Goal: Task Accomplishment & Management: Manage account settings

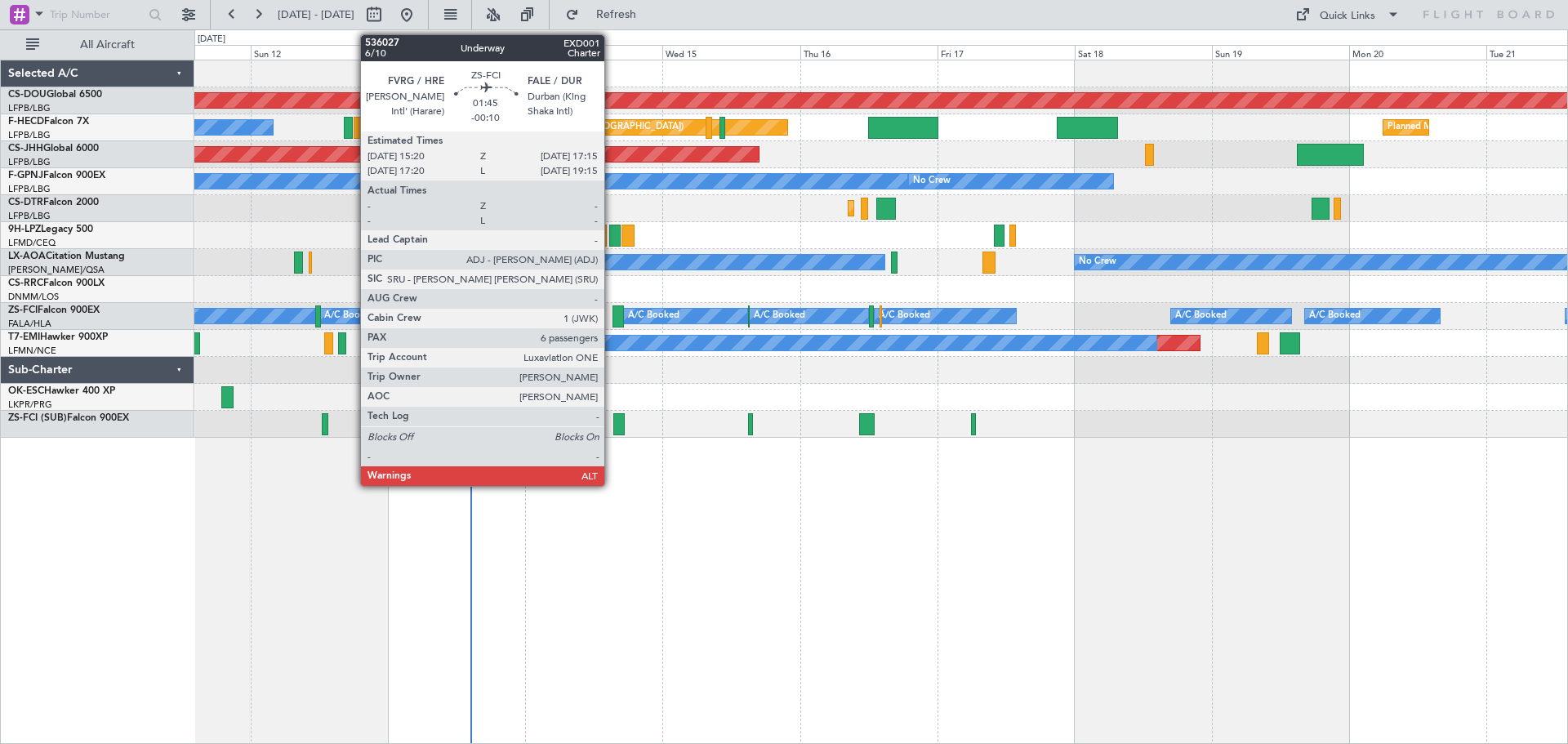
click at [612, 308] on div at bounding box center [618, 316] width 12 height 22
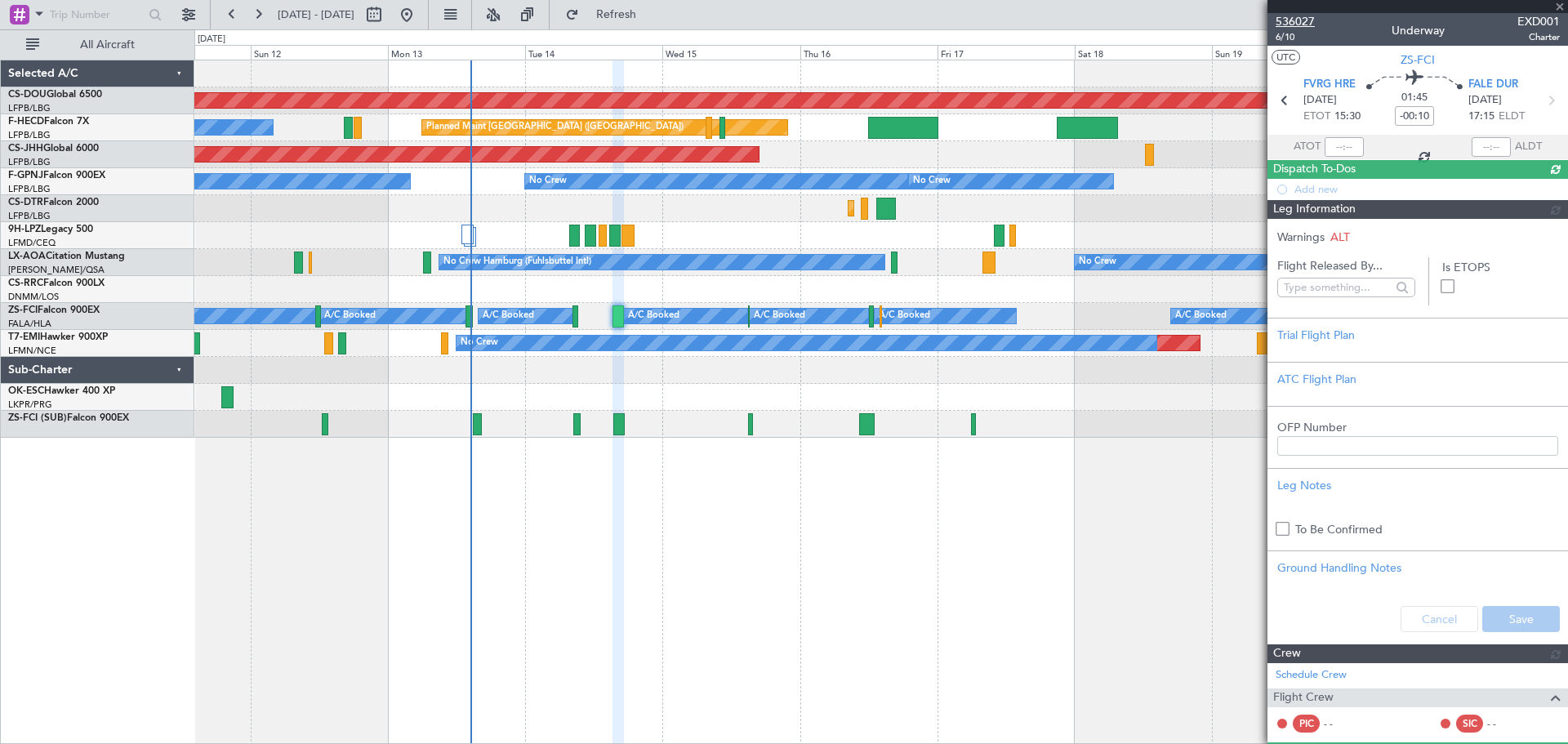
click at [1291, 19] on span "536027" at bounding box center [1295, 22] width 39 height 17
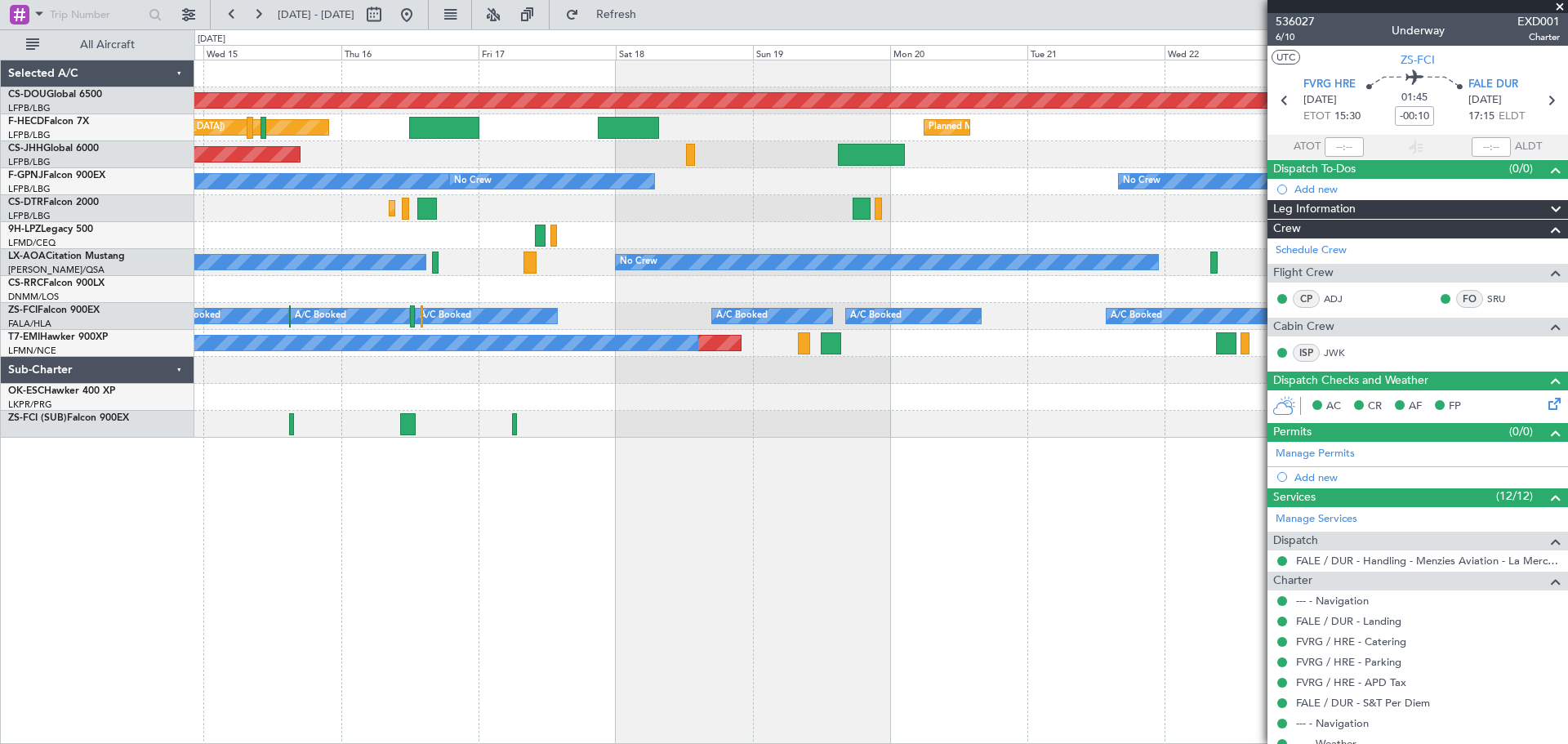
click at [1406, 400] on fb-app "[DATE] - [DATE] Refresh Quick Links All Aircraft Planned Maint [GEOGRAPHIC_DATA…" at bounding box center [784, 378] width 1568 height 732
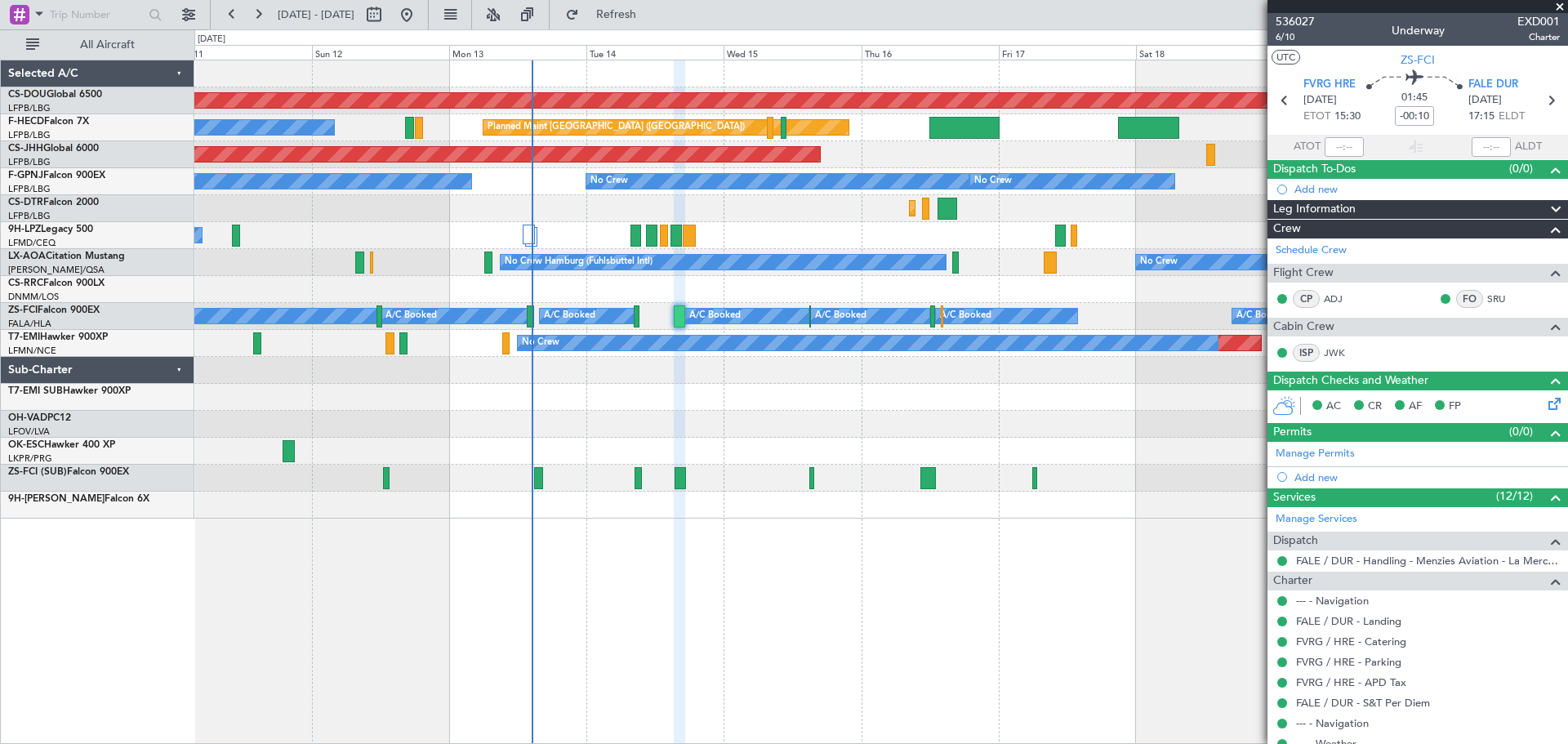
click at [644, 443] on div "Planned Maint London ([GEOGRAPHIC_DATA]) Planned Maint [GEOGRAPHIC_DATA] ([GEOG…" at bounding box center [881, 290] width 1372 height 458
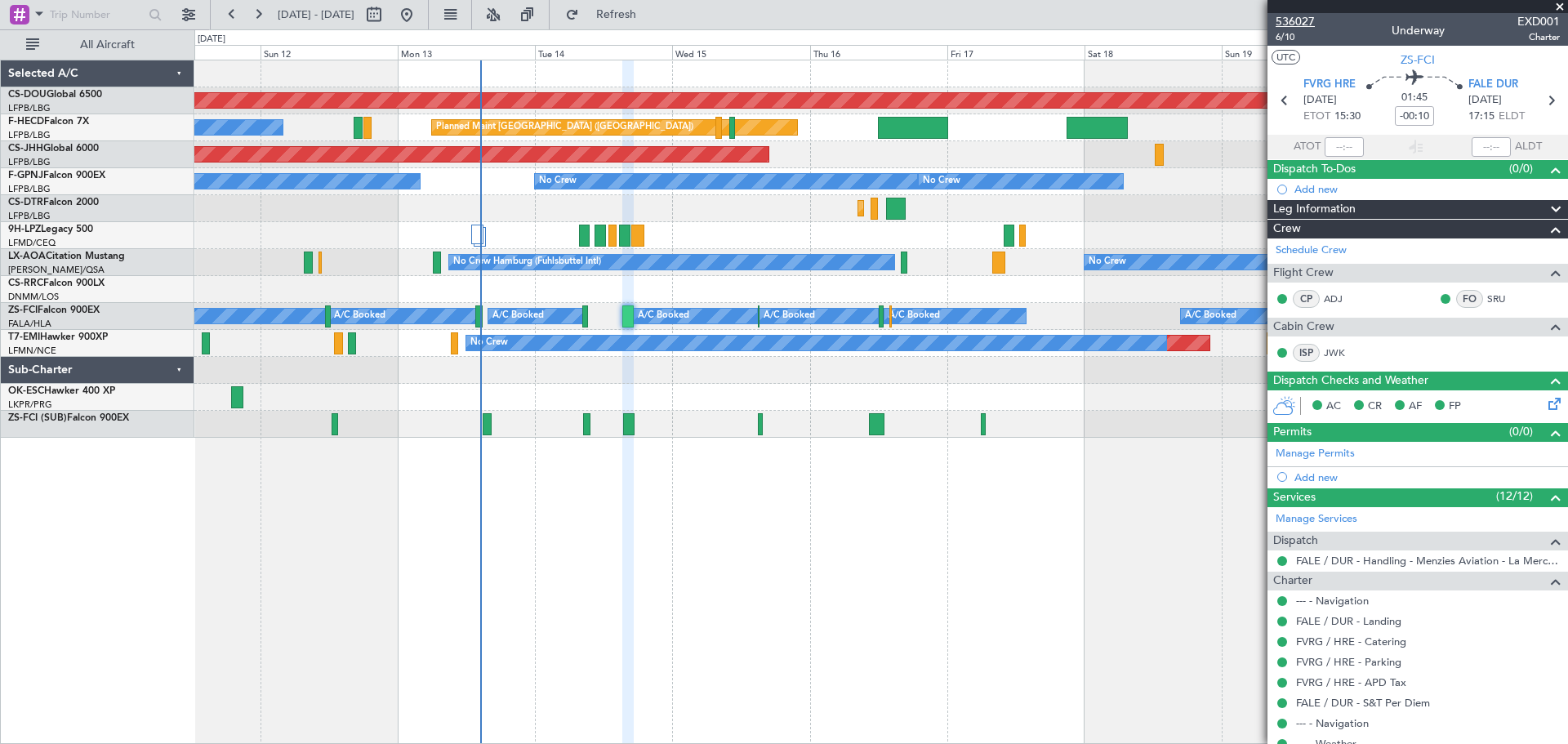
click at [1284, 19] on span "536027" at bounding box center [1295, 22] width 39 height 17
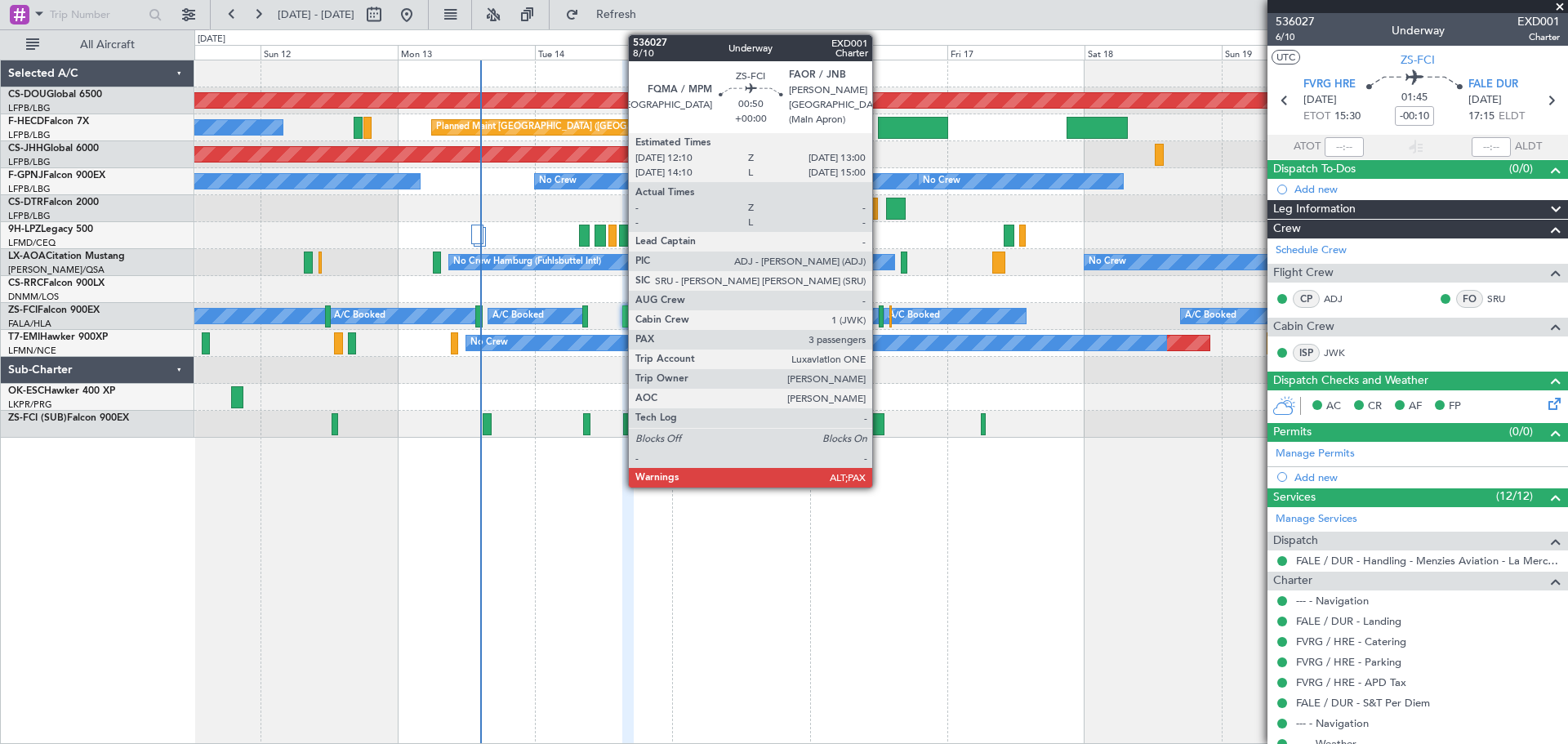
click at [880, 319] on div at bounding box center [881, 316] width 5 height 22
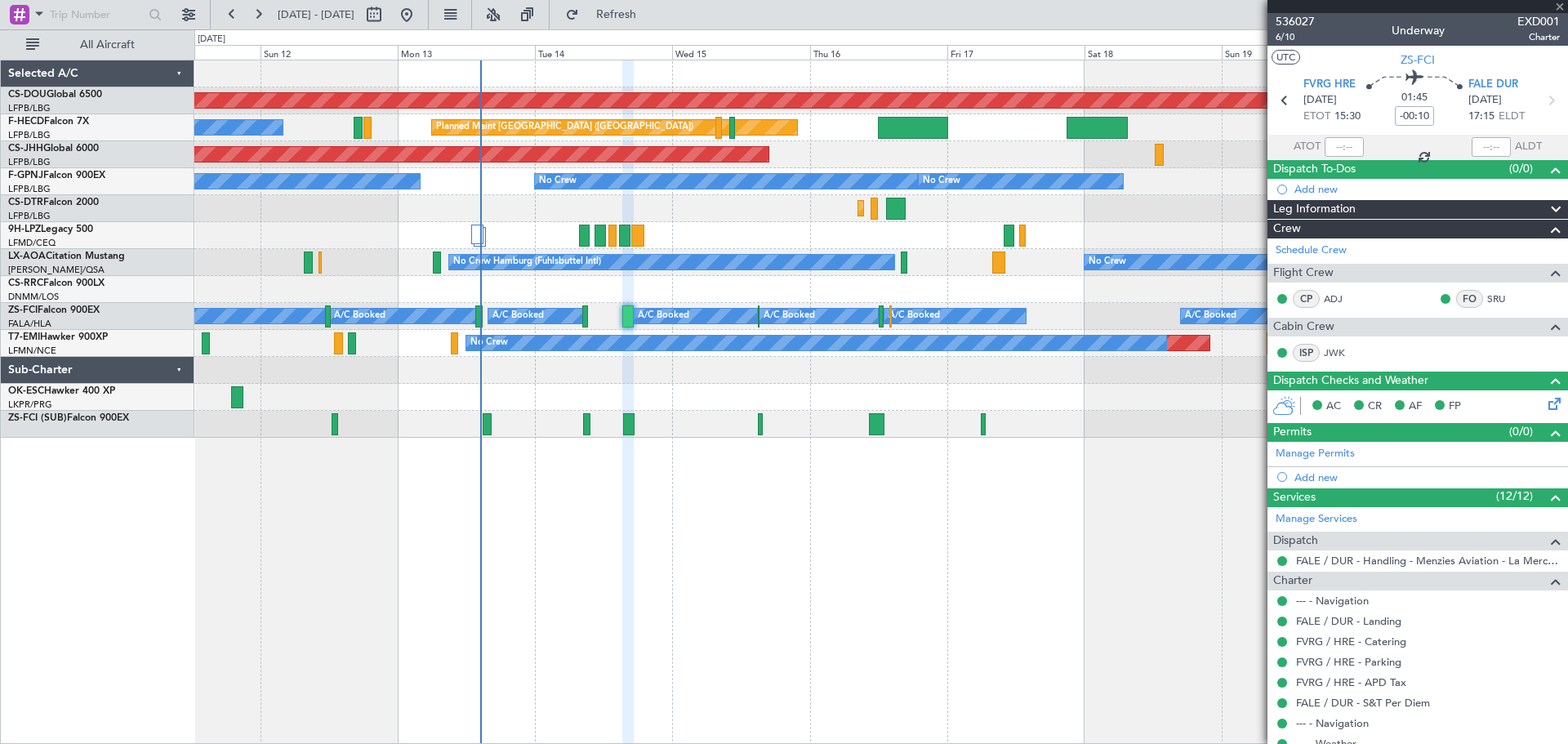
type input "5"
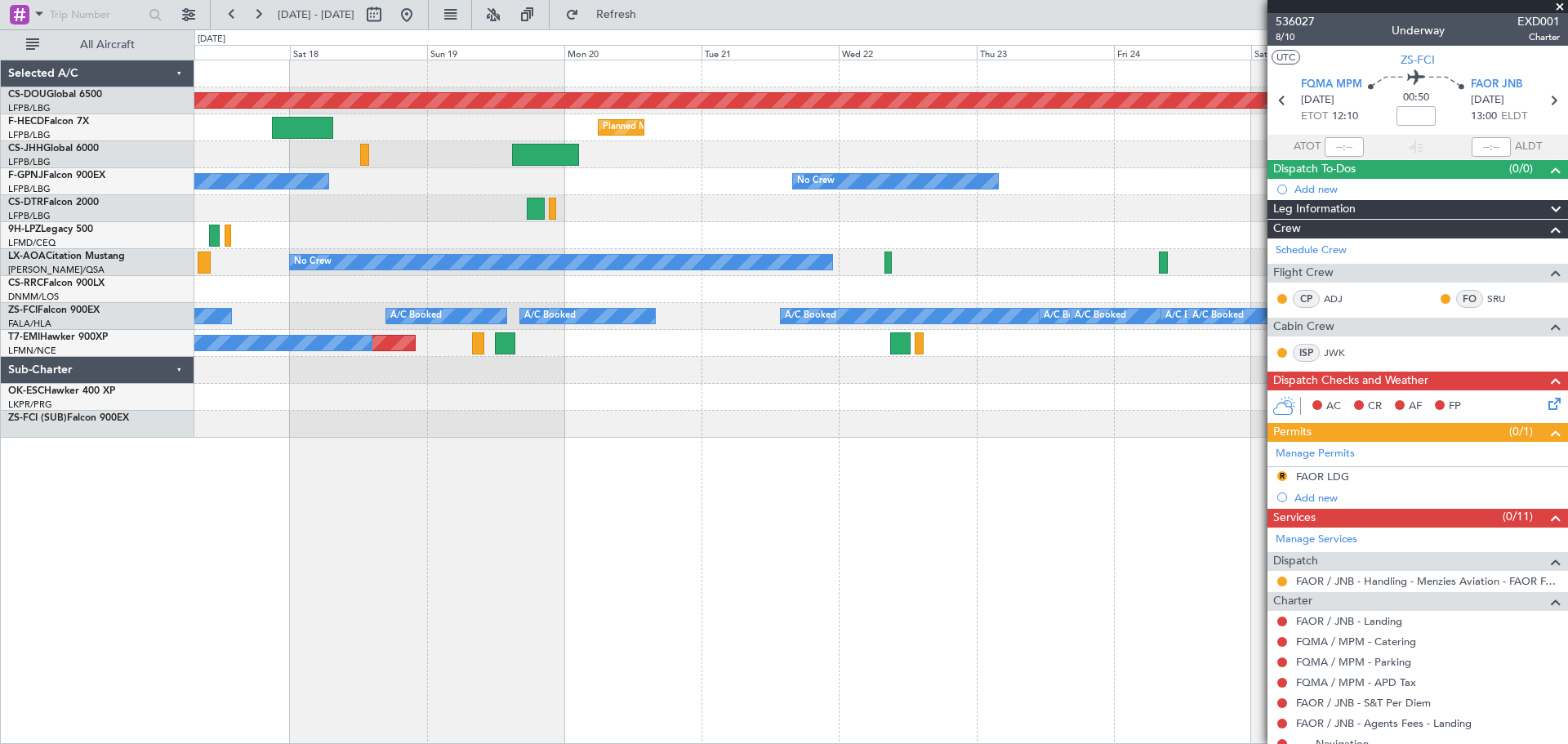
click at [205, 466] on div "Planned Maint London ([GEOGRAPHIC_DATA]) Planned Maint [GEOGRAPHIC_DATA] ([GEOG…" at bounding box center [881, 402] width 1373 height 685
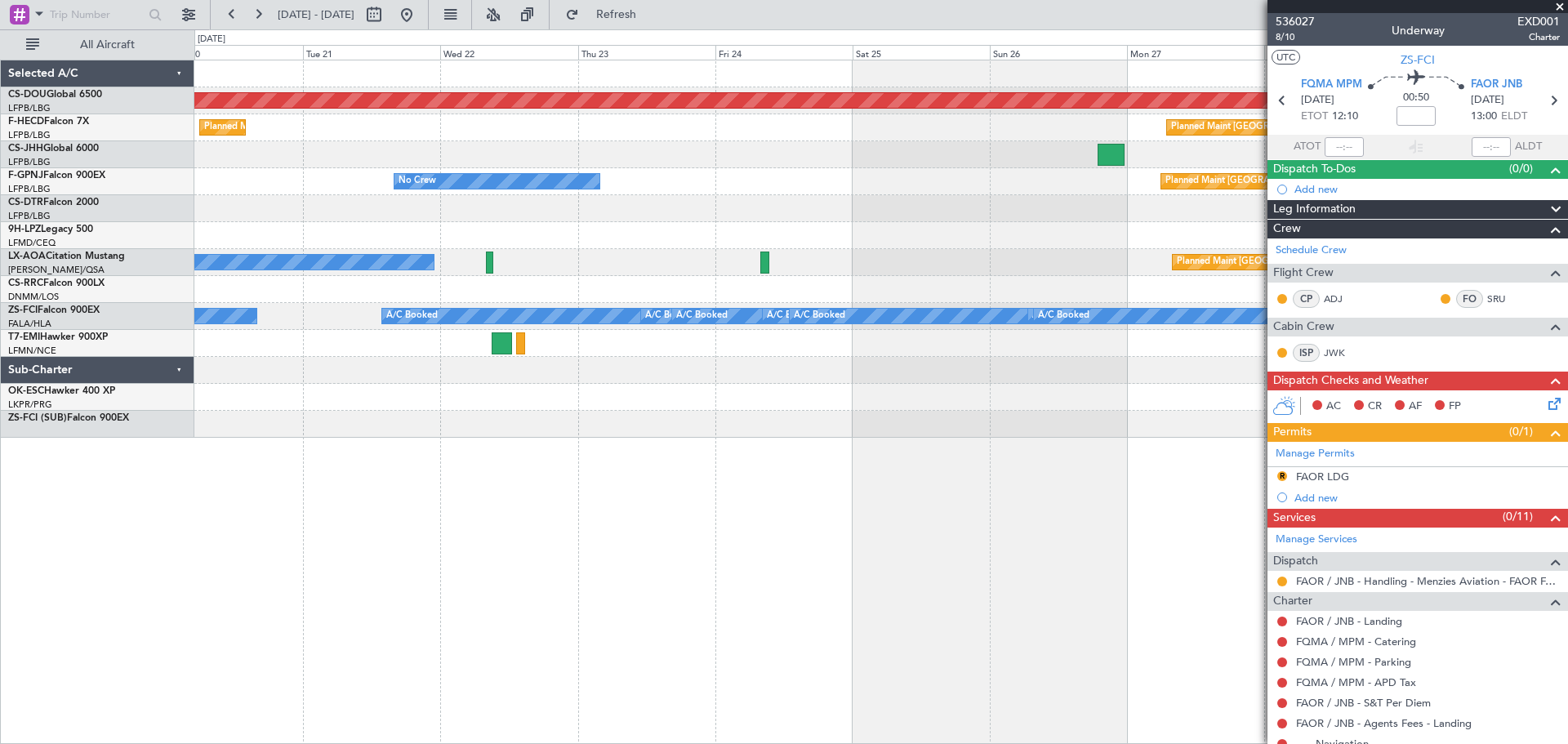
click at [311, 430] on div "Planned Maint London ([GEOGRAPHIC_DATA]) Planned Maint [GEOGRAPHIC_DATA] ([GEOG…" at bounding box center [881, 249] width 1372 height 378
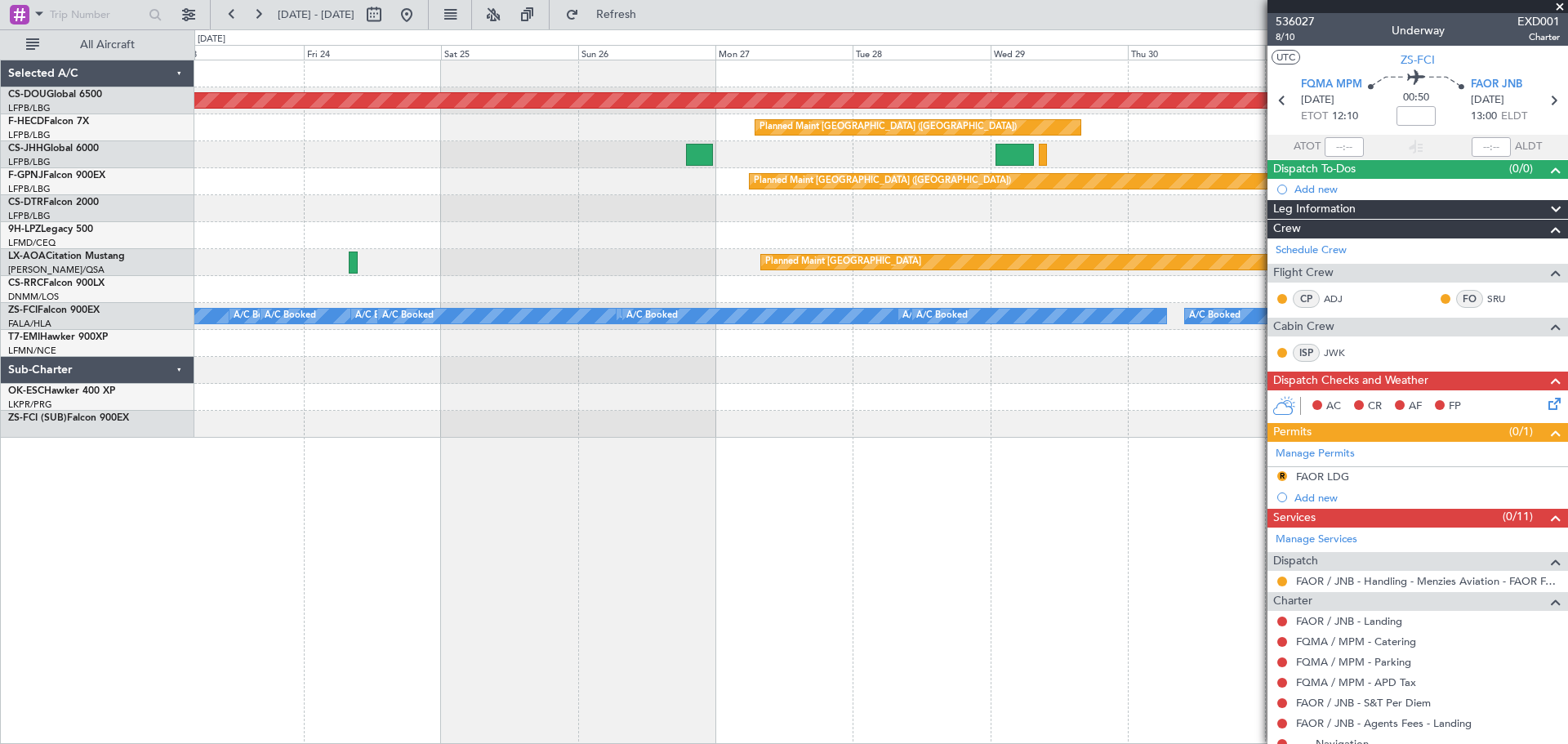
click at [279, 426] on div "Planned Maint London ([GEOGRAPHIC_DATA]) Planned Maint [GEOGRAPHIC_DATA] ([GEOG…" at bounding box center [881, 249] width 1372 height 378
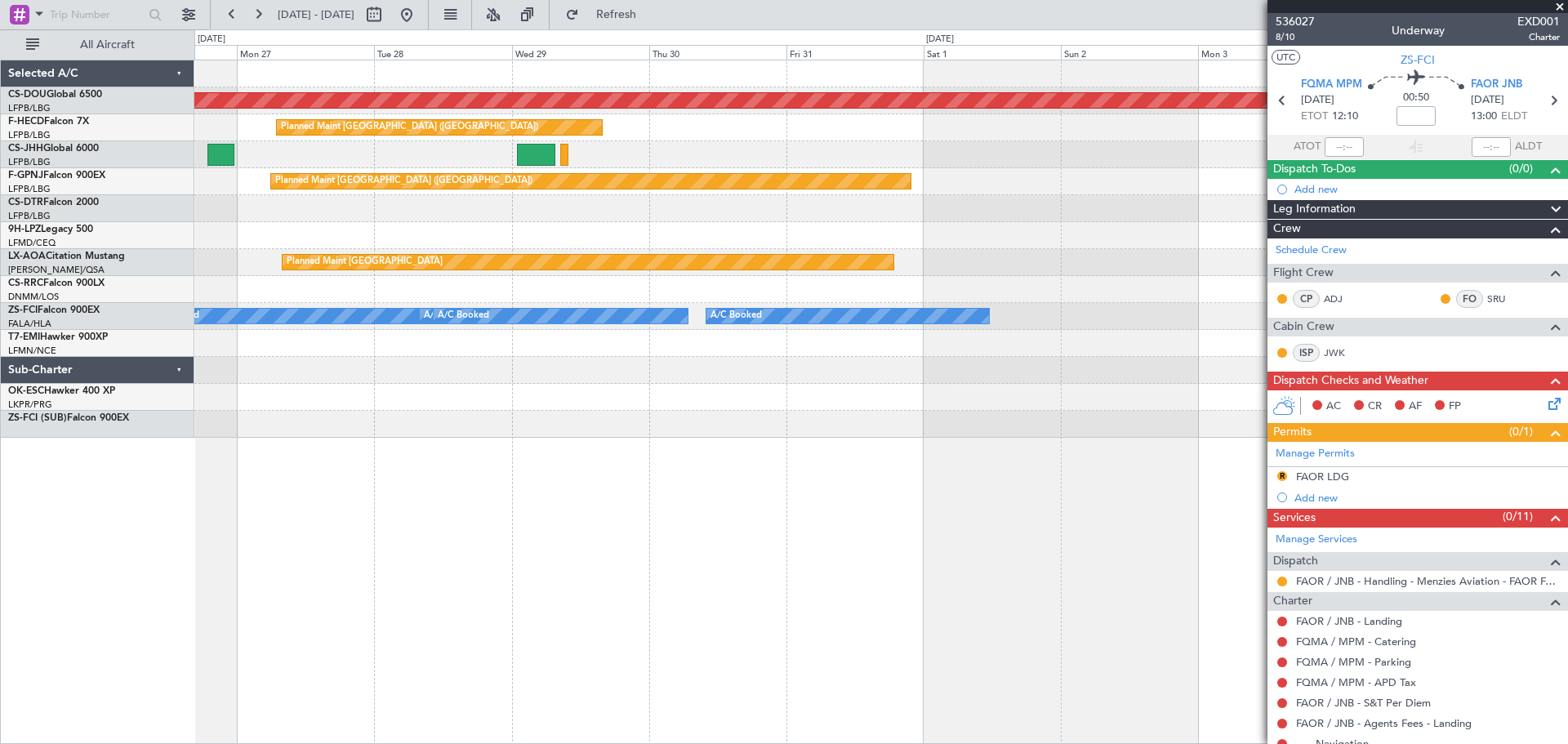
click at [196, 431] on div "Planned Maint London ([GEOGRAPHIC_DATA]) Planned Maint [GEOGRAPHIC_DATA] ([GEOG…" at bounding box center [881, 249] width 1372 height 378
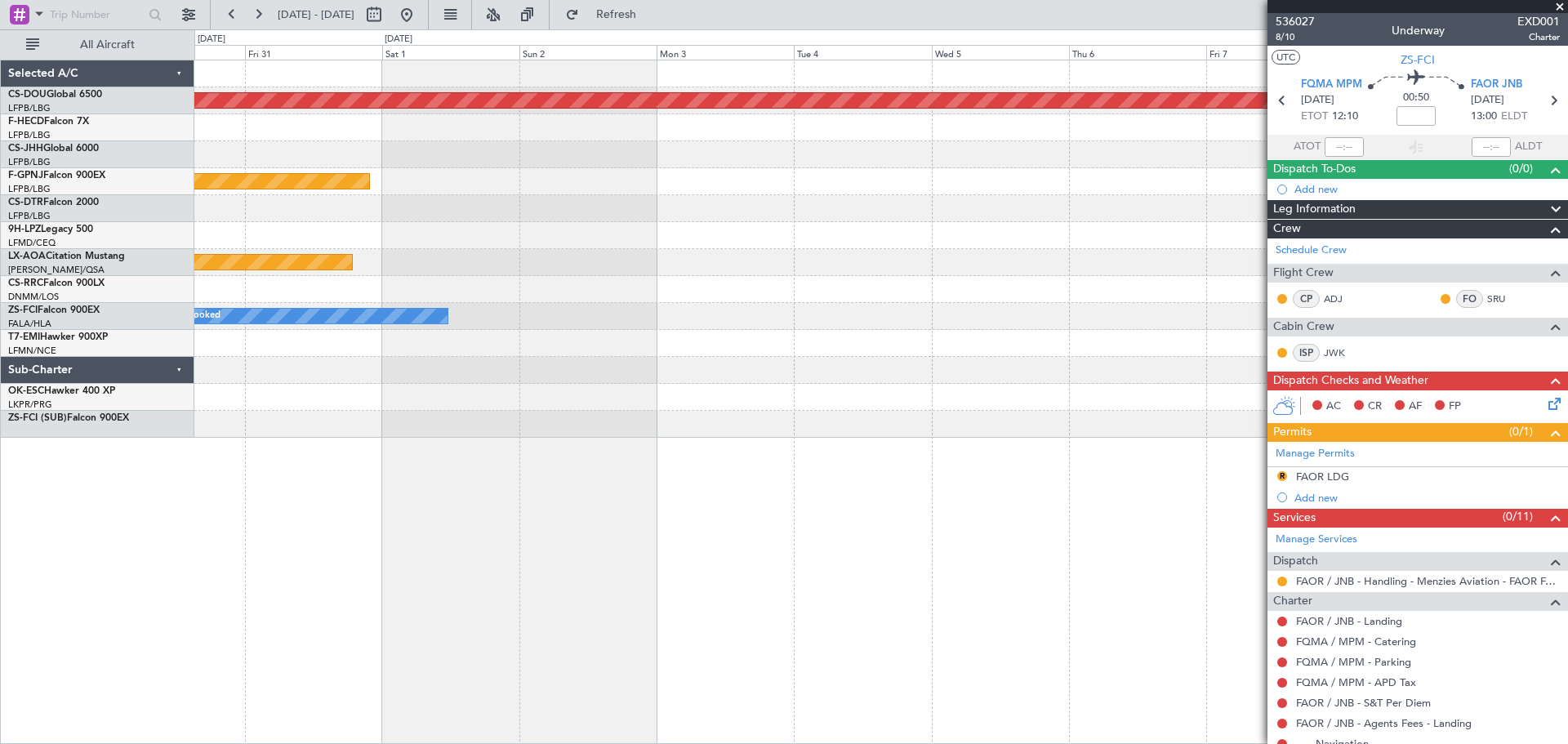
click at [45, 460] on div "Planned Maint London ([GEOGRAPHIC_DATA]) Planned Maint [GEOGRAPHIC_DATA] ([GEOG…" at bounding box center [784, 386] width 1568 height 714
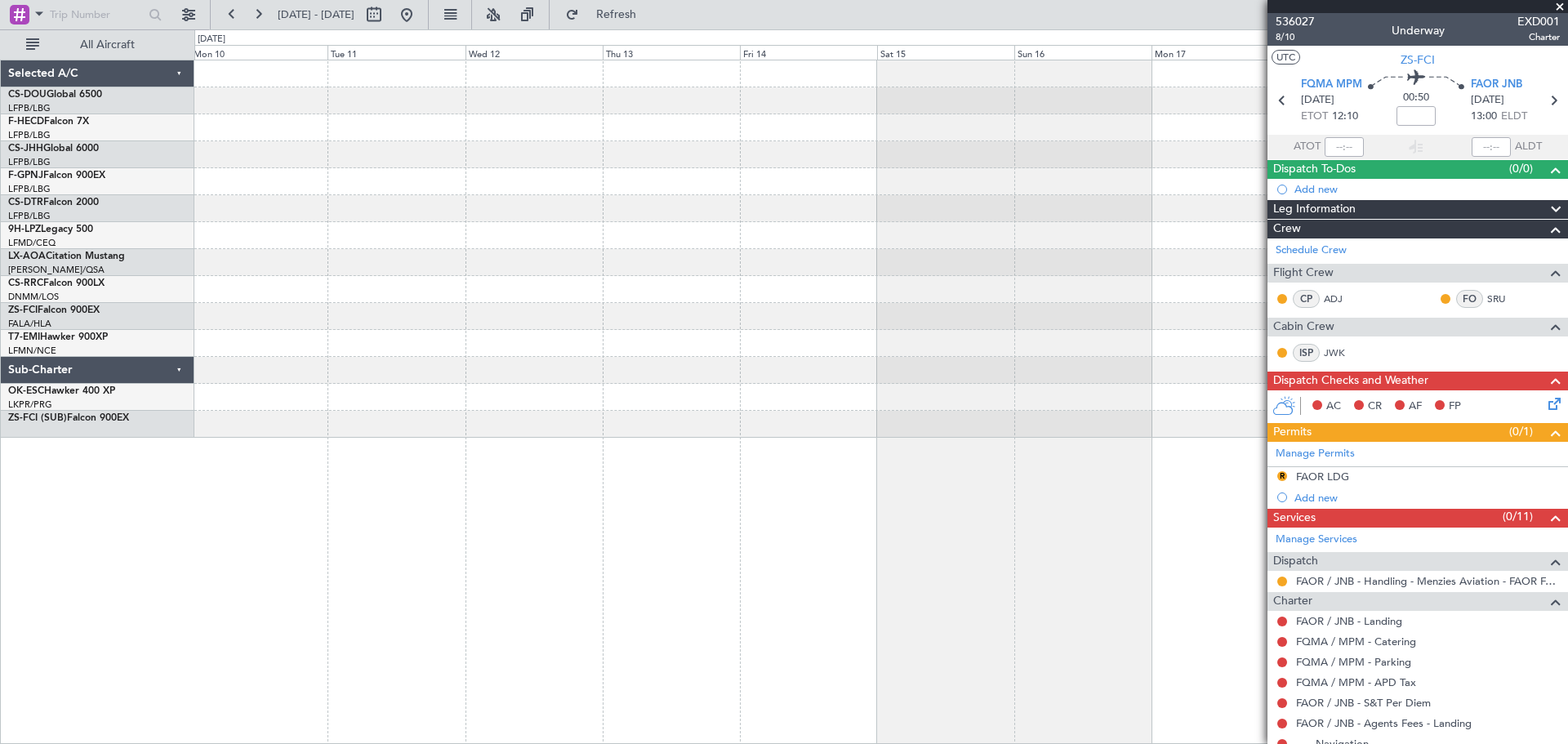
click at [102, 431] on div "Planned Maint London ([GEOGRAPHIC_DATA]) Selected A/C CS-DOU Global 6500 LFPB/L…" at bounding box center [784, 386] width 1568 height 714
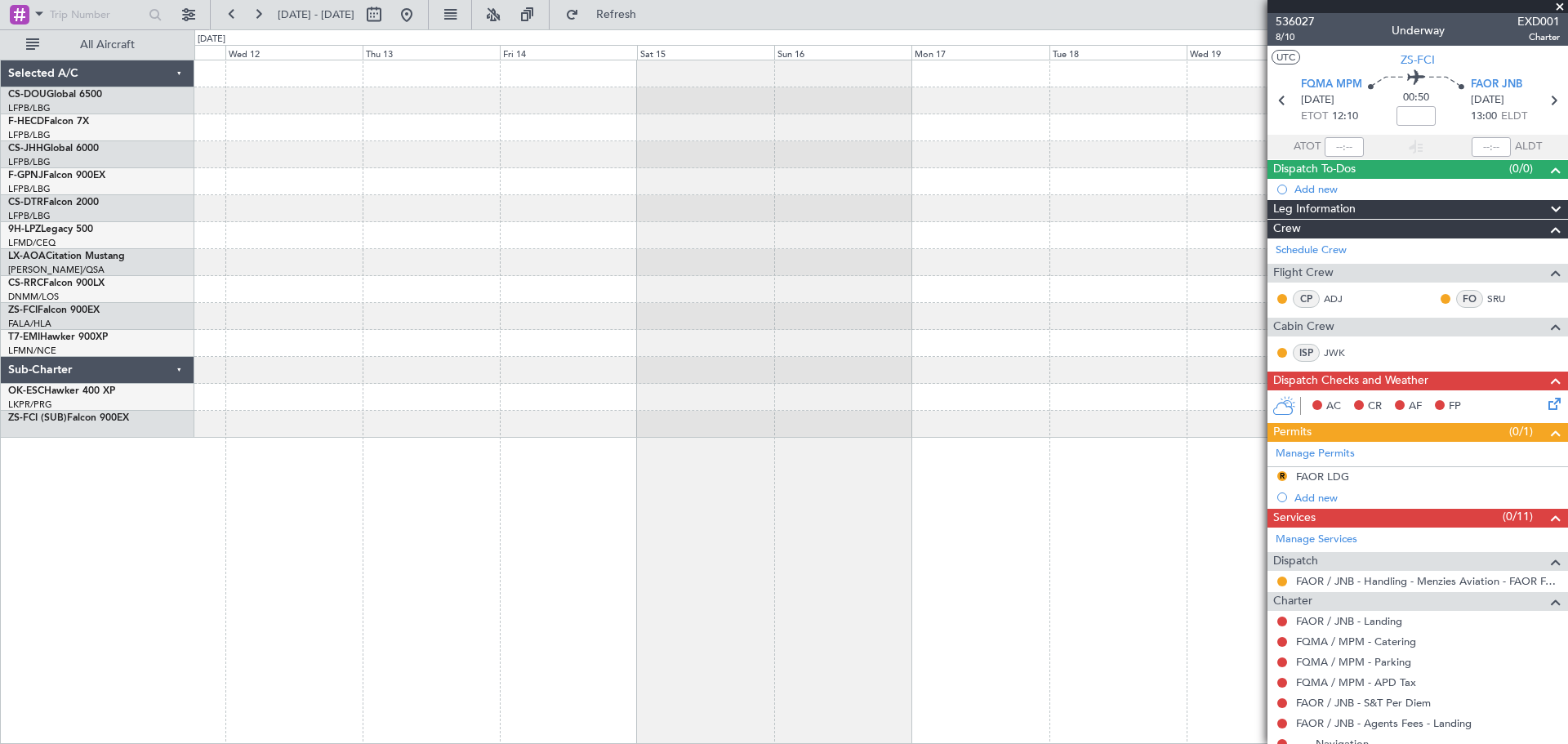
click at [175, 399] on div "Selected A/C CS-DOU Global 6500 LFPB/LBG Paris ([GEOGRAPHIC_DATA]) F-HECD Falco…" at bounding box center [784, 386] width 1568 height 714
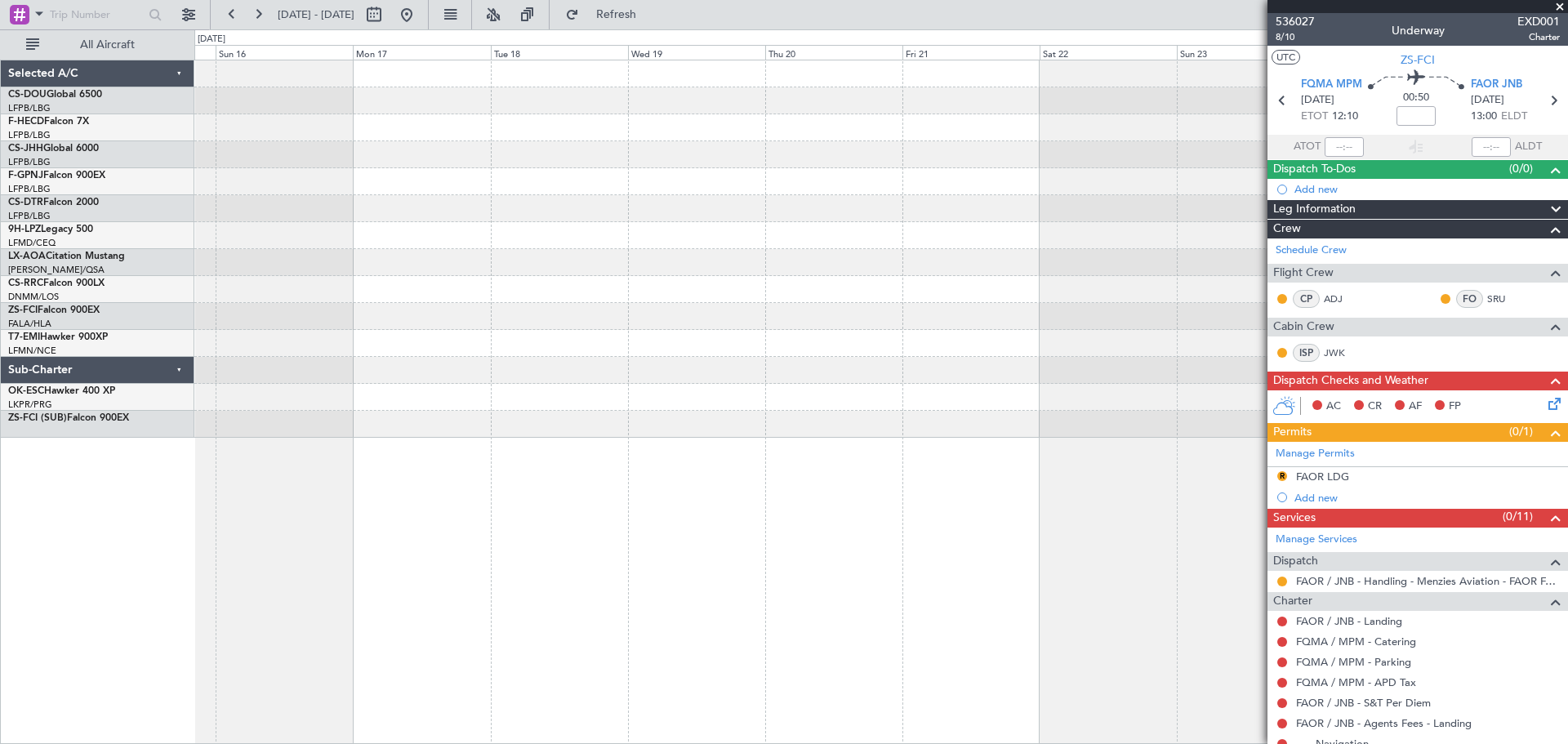
click at [0, 355] on div "Selected A/C CS-DOU Global 6500 LFPB/LBG Paris ([GEOGRAPHIC_DATA]) F-HECD Falco…" at bounding box center [784, 386] width 1568 height 714
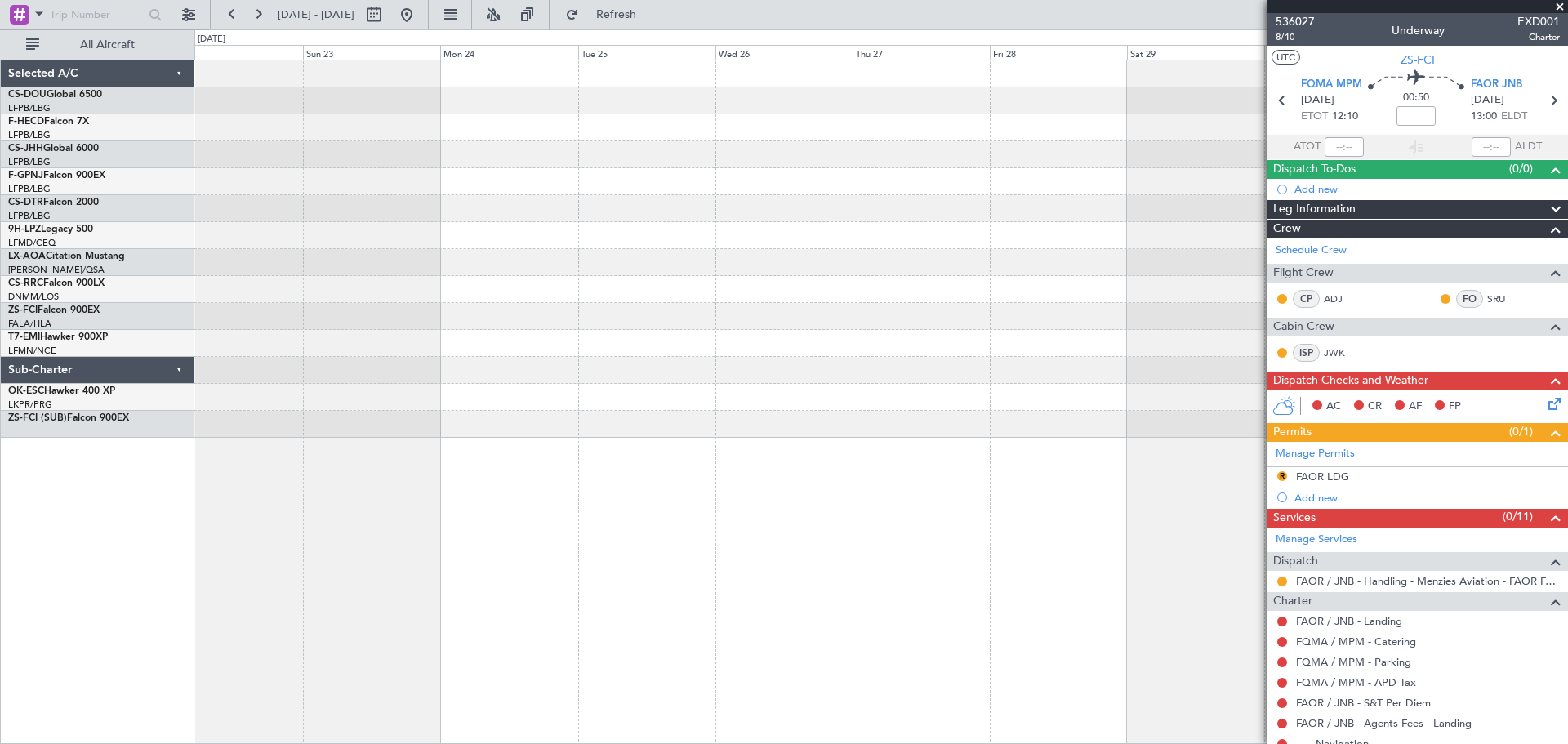
click at [32, 299] on div "Selected A/C CS-DOU Global 6500 LFPB/LBG Paris ([GEOGRAPHIC_DATA]) F-HECD Falco…" at bounding box center [784, 386] width 1568 height 714
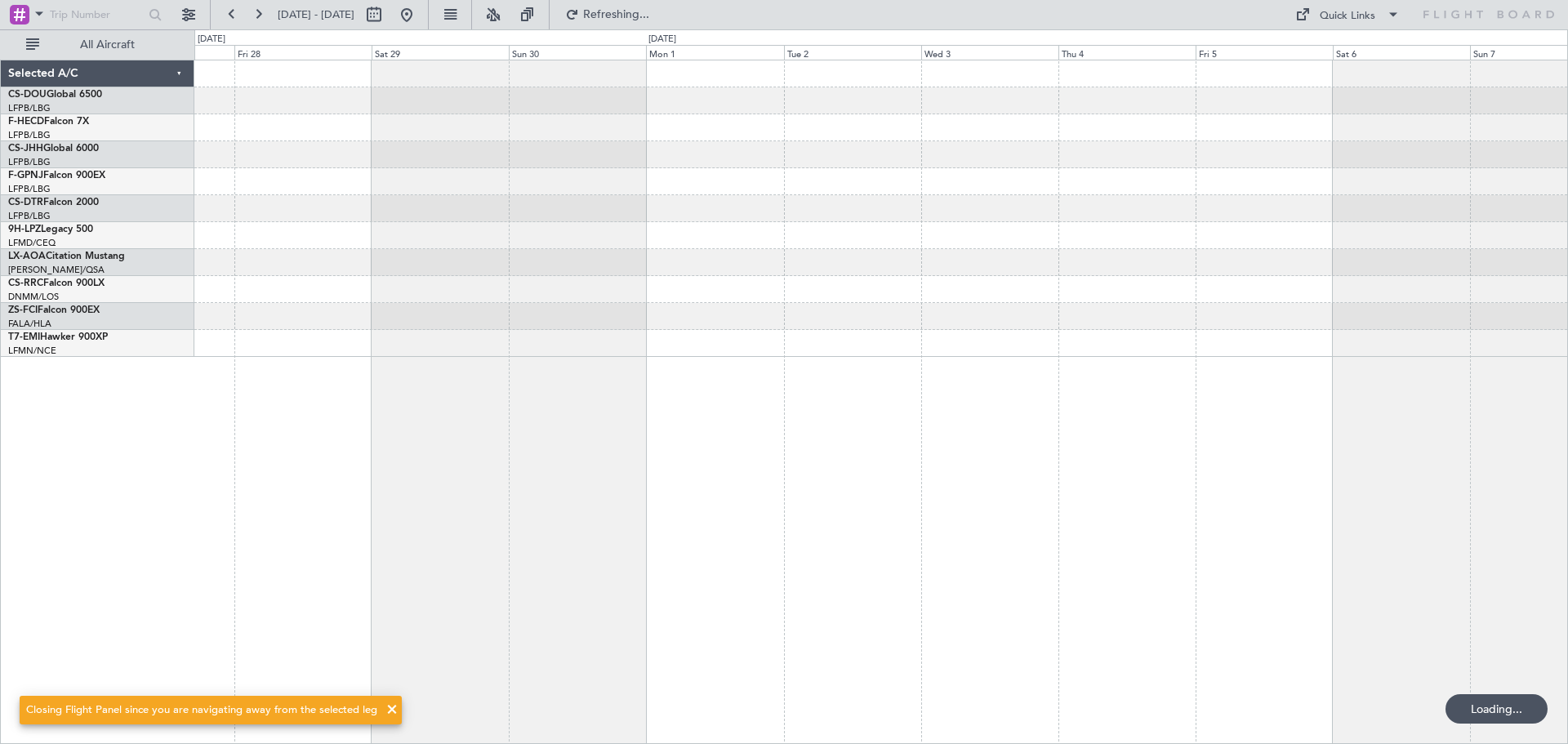
click at [378, 220] on div at bounding box center [881, 209] width 1372 height 27
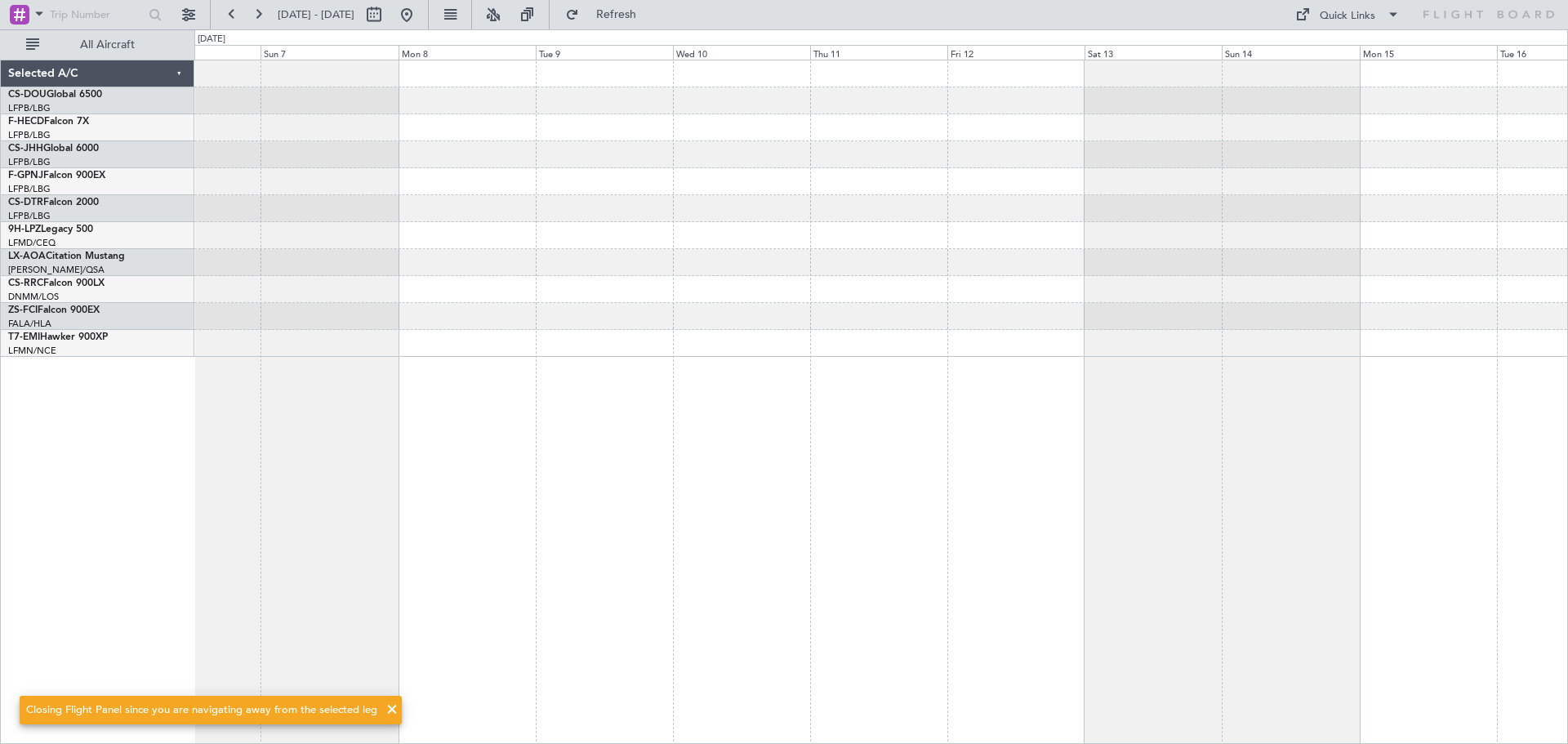
click at [224, 225] on div at bounding box center [881, 208] width 1372 height 296
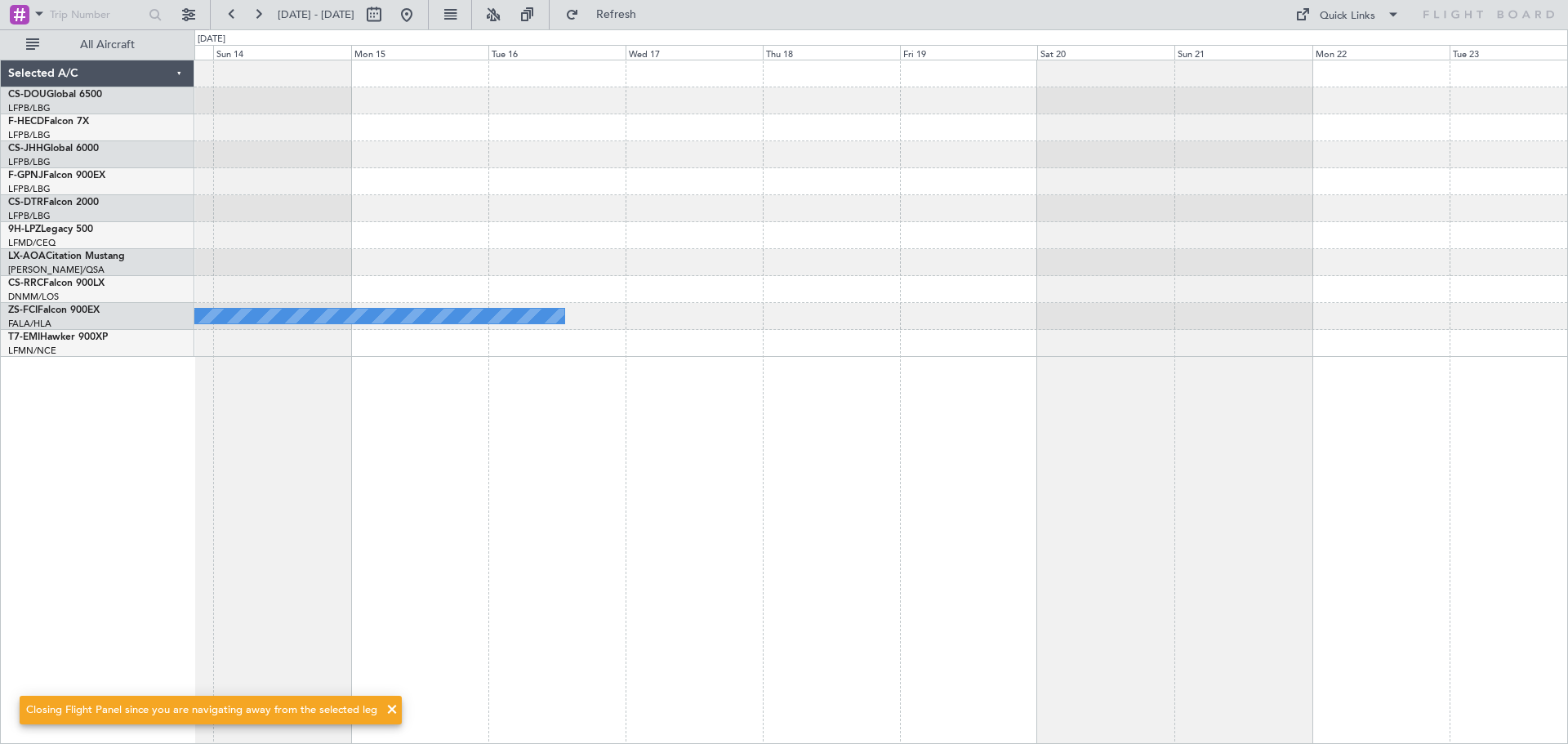
click at [282, 275] on div "A/C Booked A/C Booked" at bounding box center [881, 208] width 1372 height 296
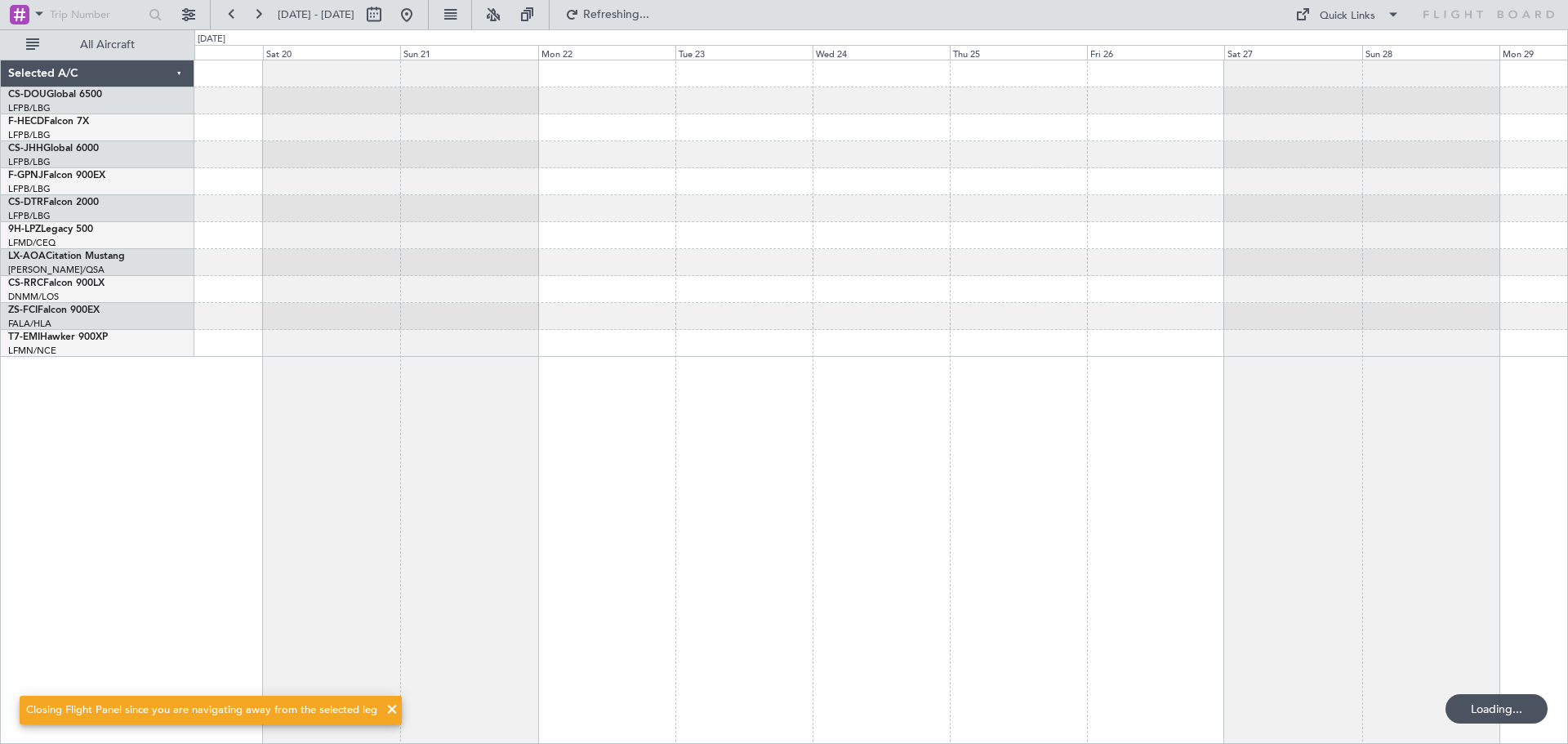
click at [304, 192] on div at bounding box center [881, 208] width 1372 height 296
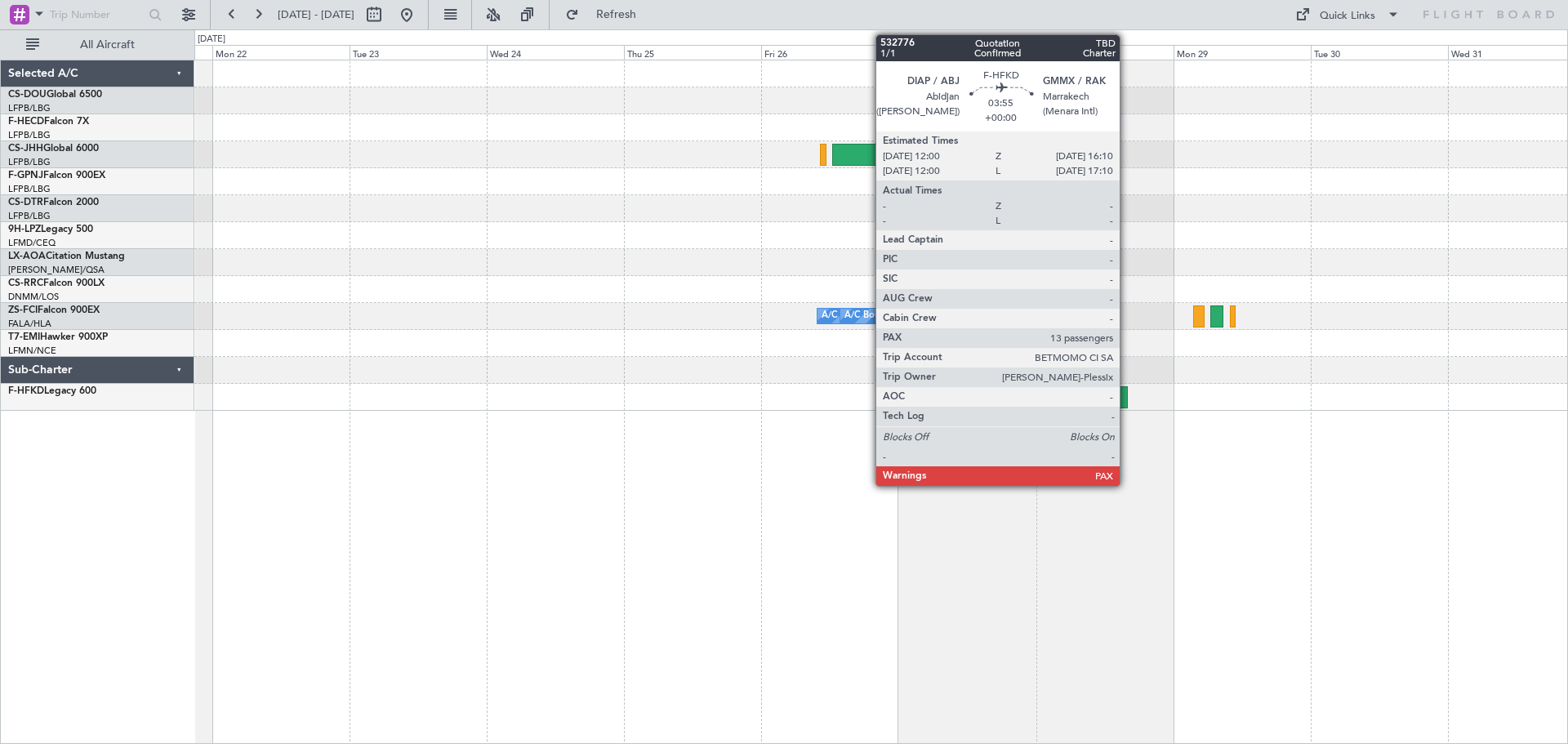
click at [1127, 407] on div at bounding box center [1117, 397] width 25 height 22
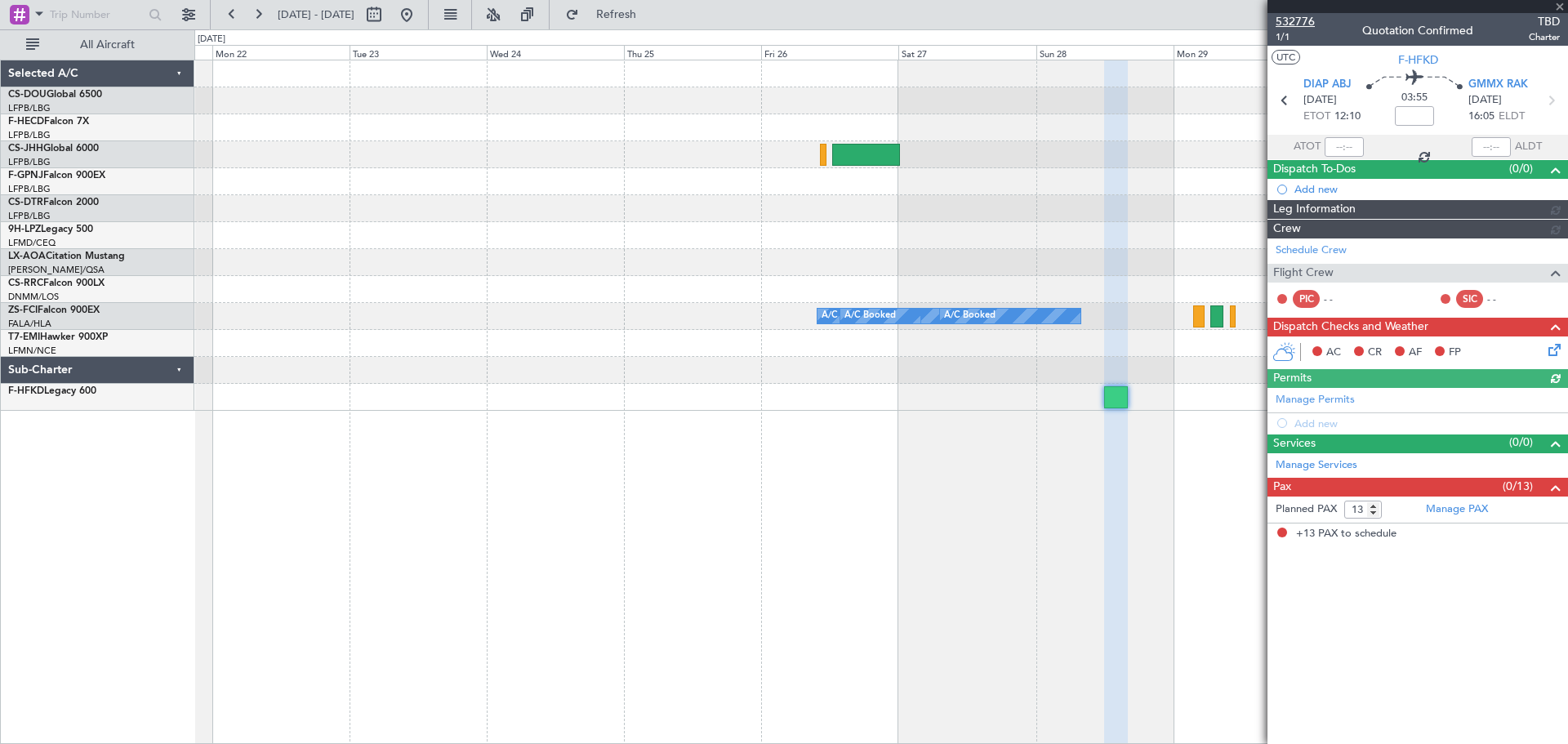
click at [1290, 17] on span "532776" at bounding box center [1295, 22] width 39 height 17
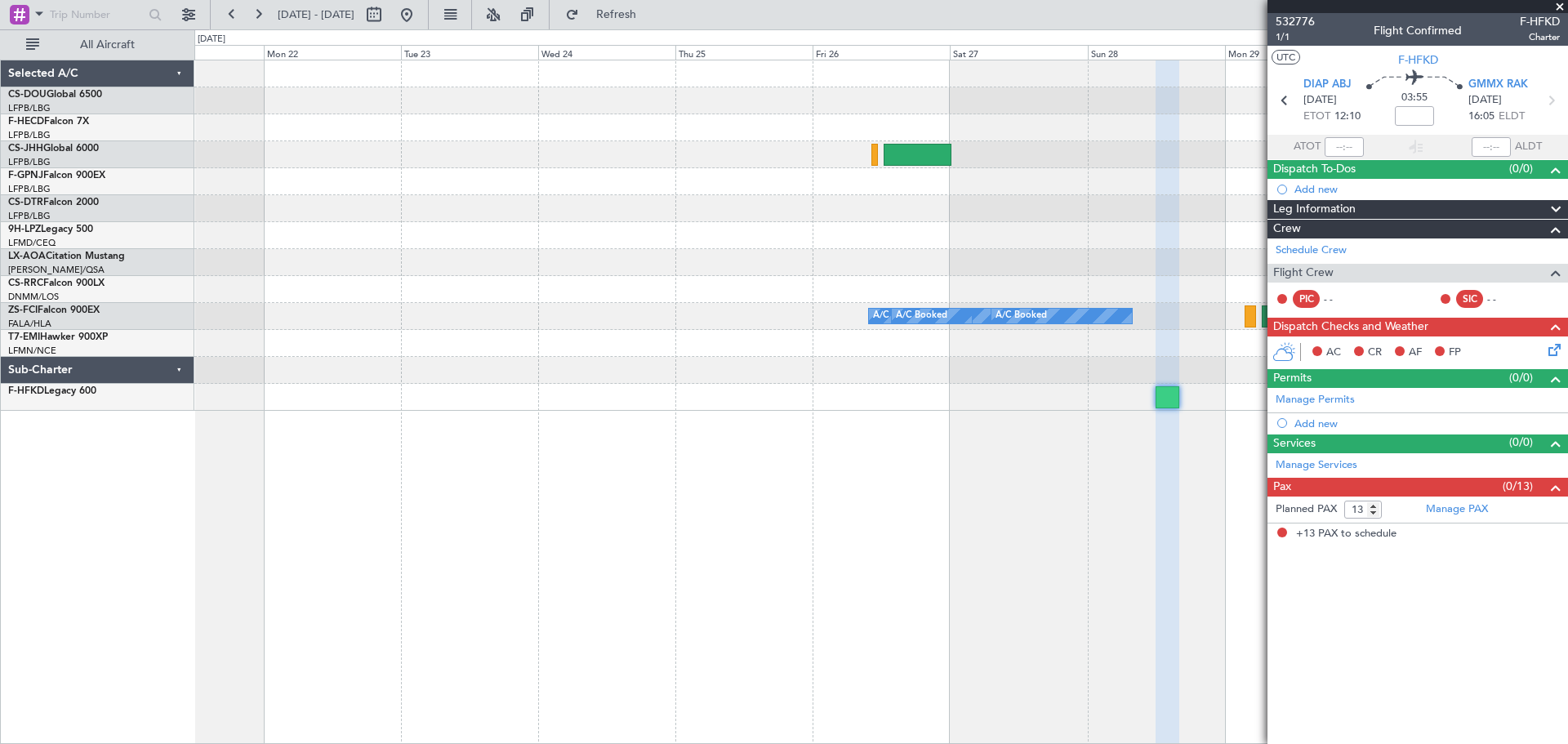
click at [1210, 287] on div "A/C Booked A/C Booked A/C Booked" at bounding box center [881, 235] width 1372 height 350
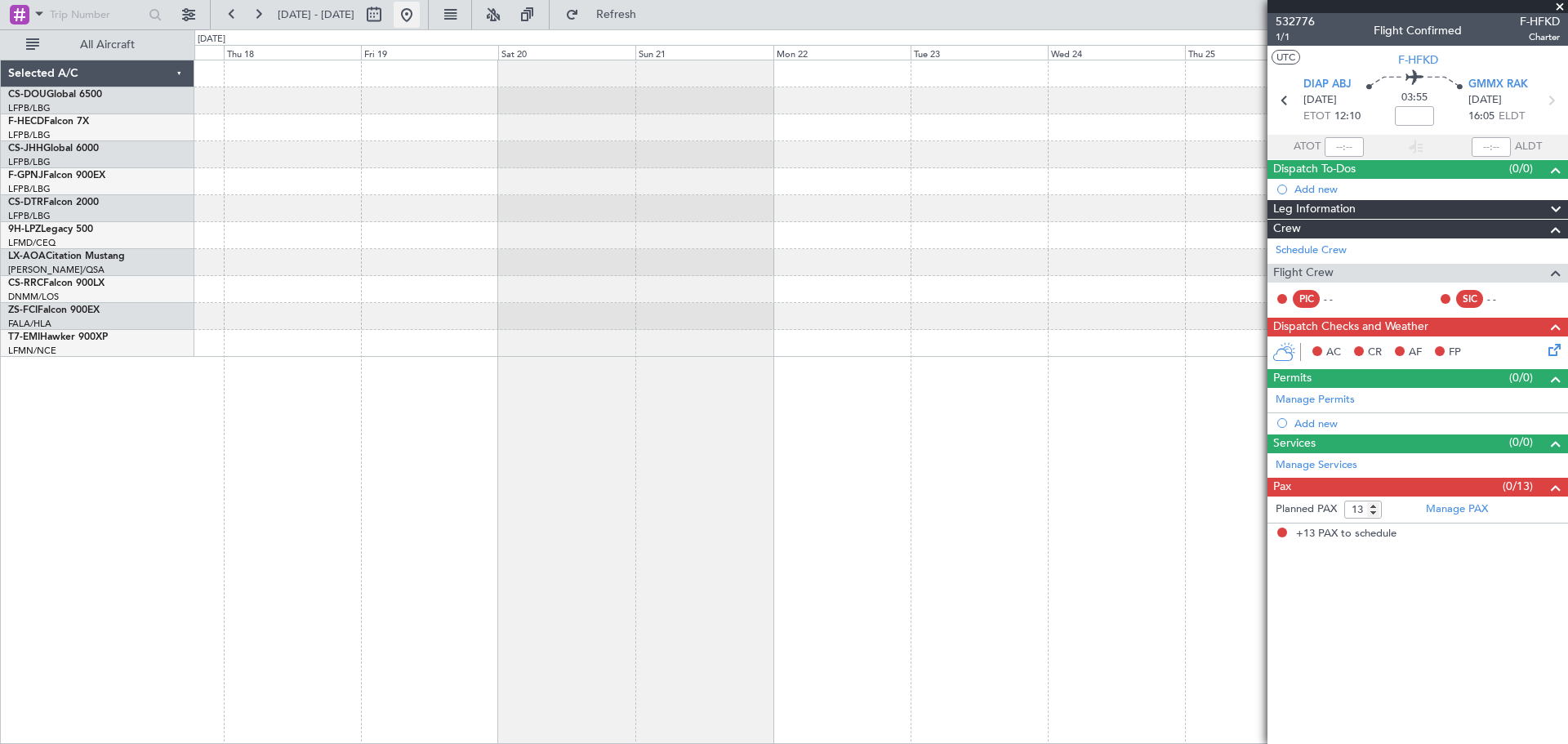
click at [420, 15] on button at bounding box center [406, 14] width 26 height 26
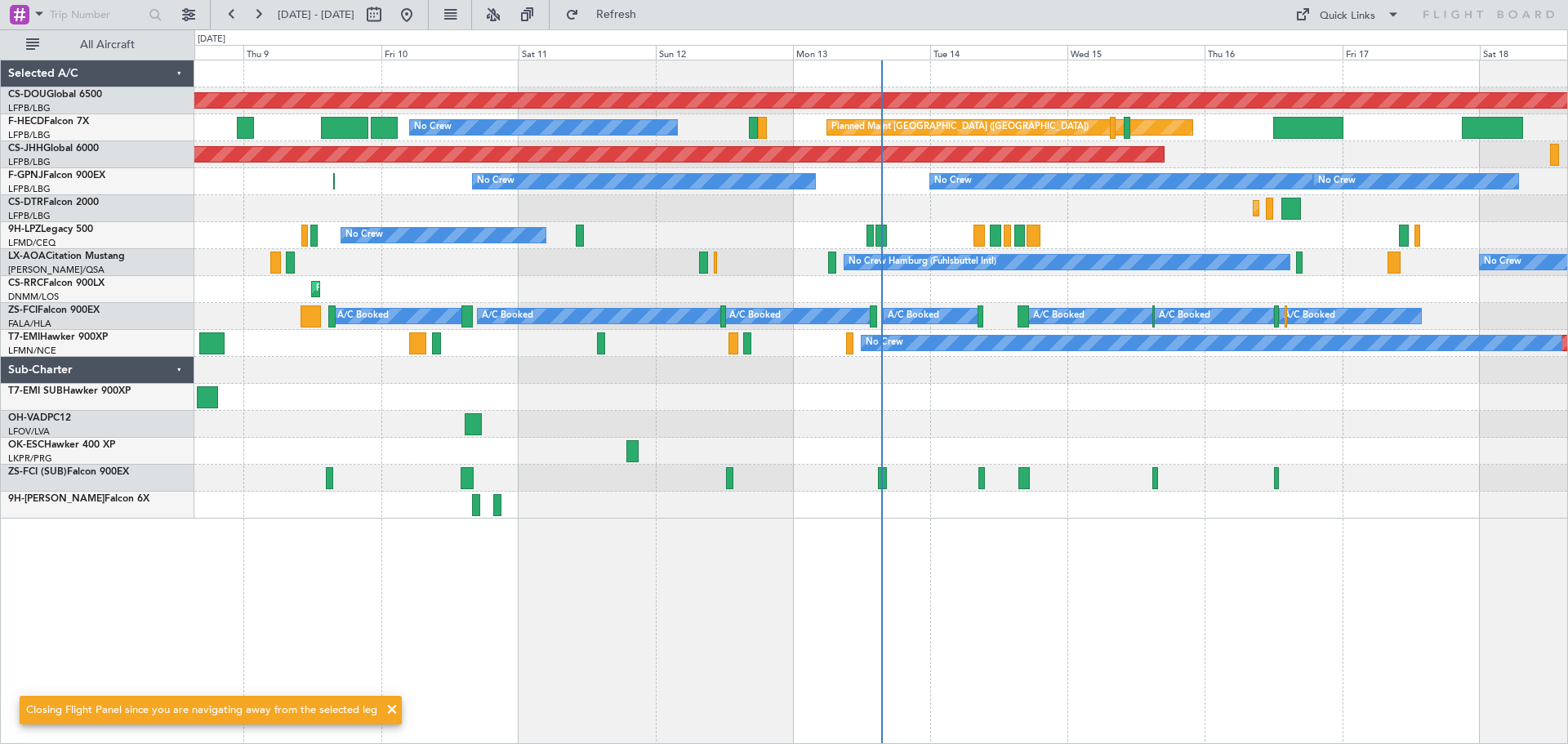
click at [1272, 478] on div at bounding box center [881, 478] width 1372 height 27
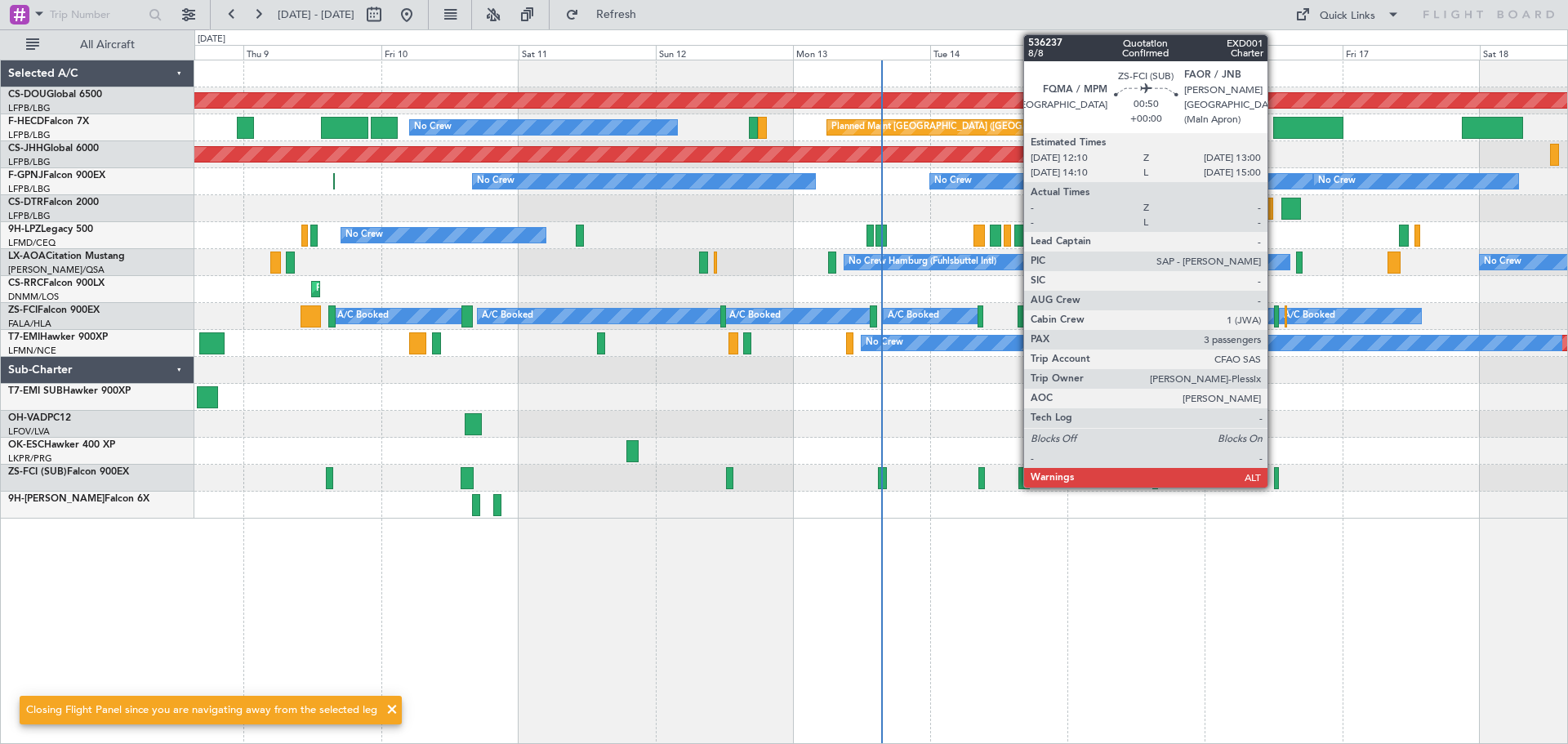
click at [1275, 478] on div at bounding box center [1276, 477] width 5 height 22
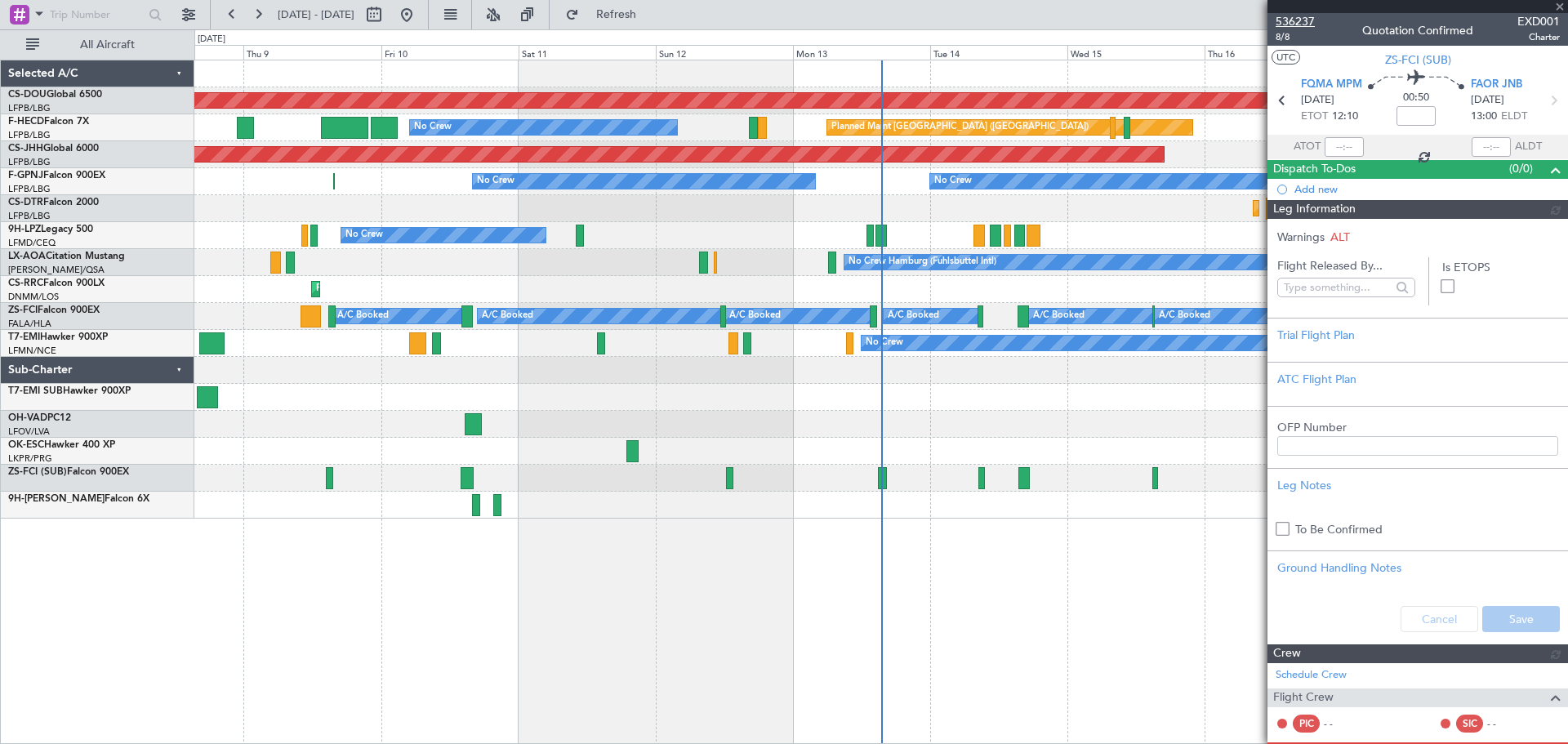
click at [1288, 14] on span "536237" at bounding box center [1295, 22] width 39 height 17
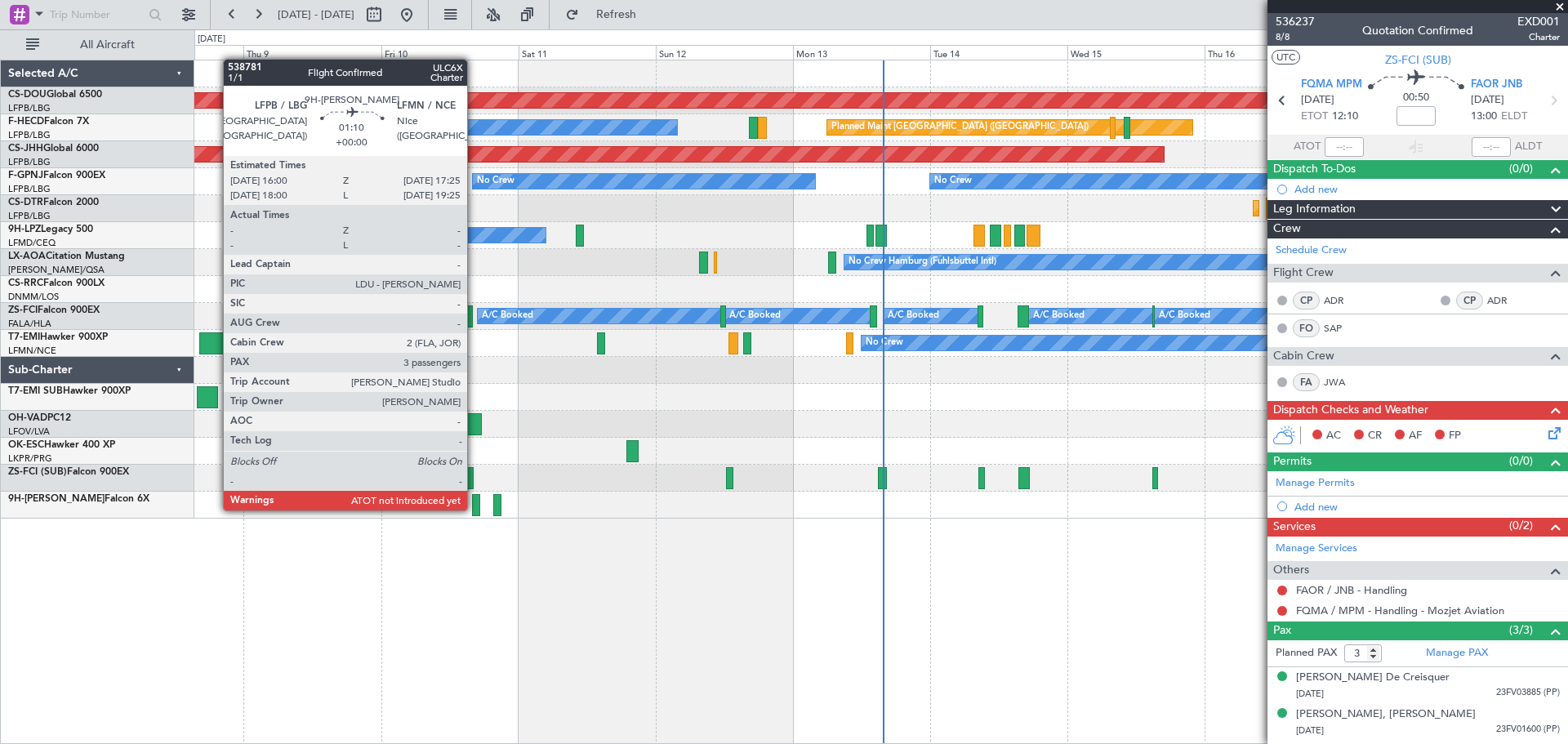
click at [474, 508] on div at bounding box center [475, 504] width 9 height 22
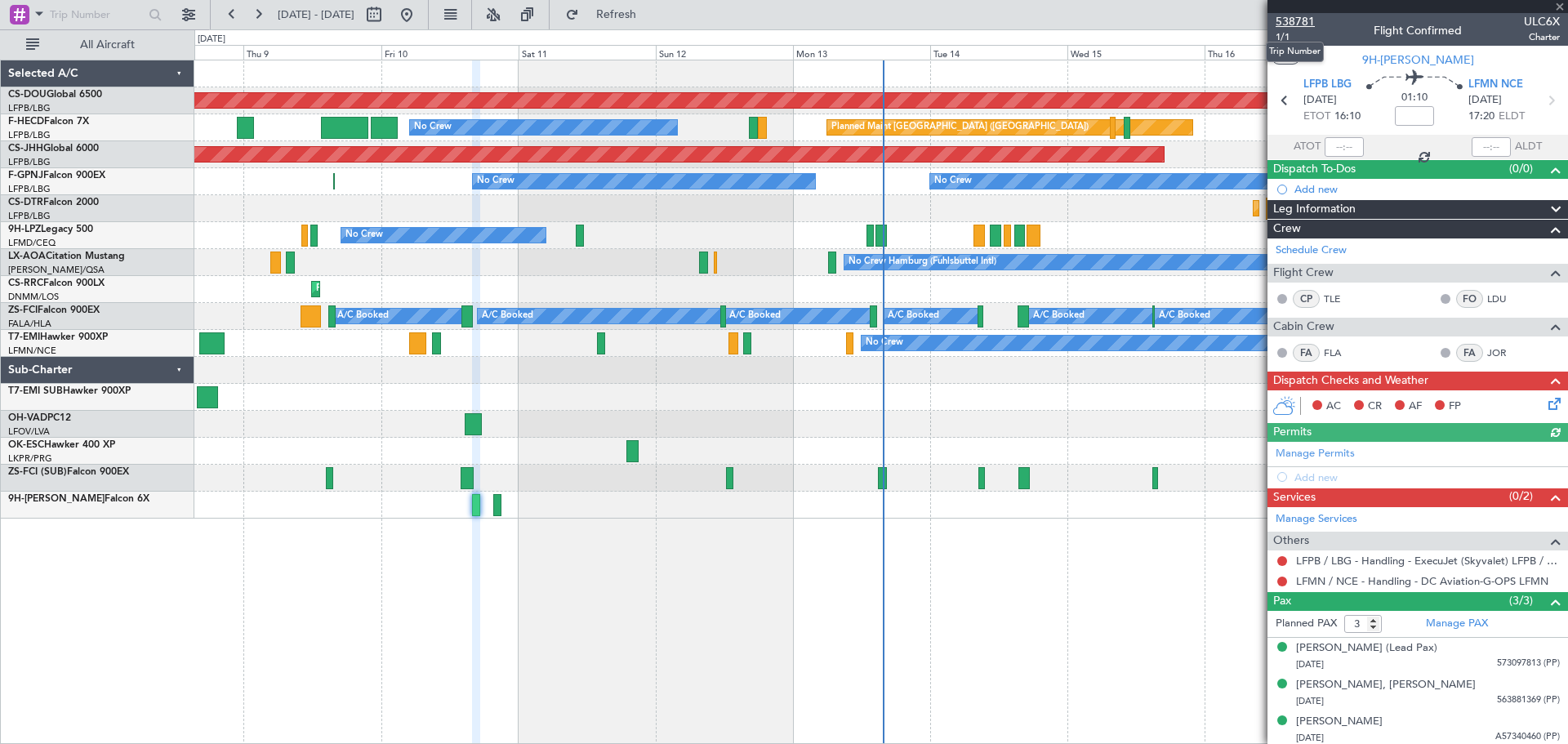
click at [1293, 16] on span "538781" at bounding box center [1295, 22] width 39 height 17
click at [497, 507] on div at bounding box center [497, 504] width 9 height 22
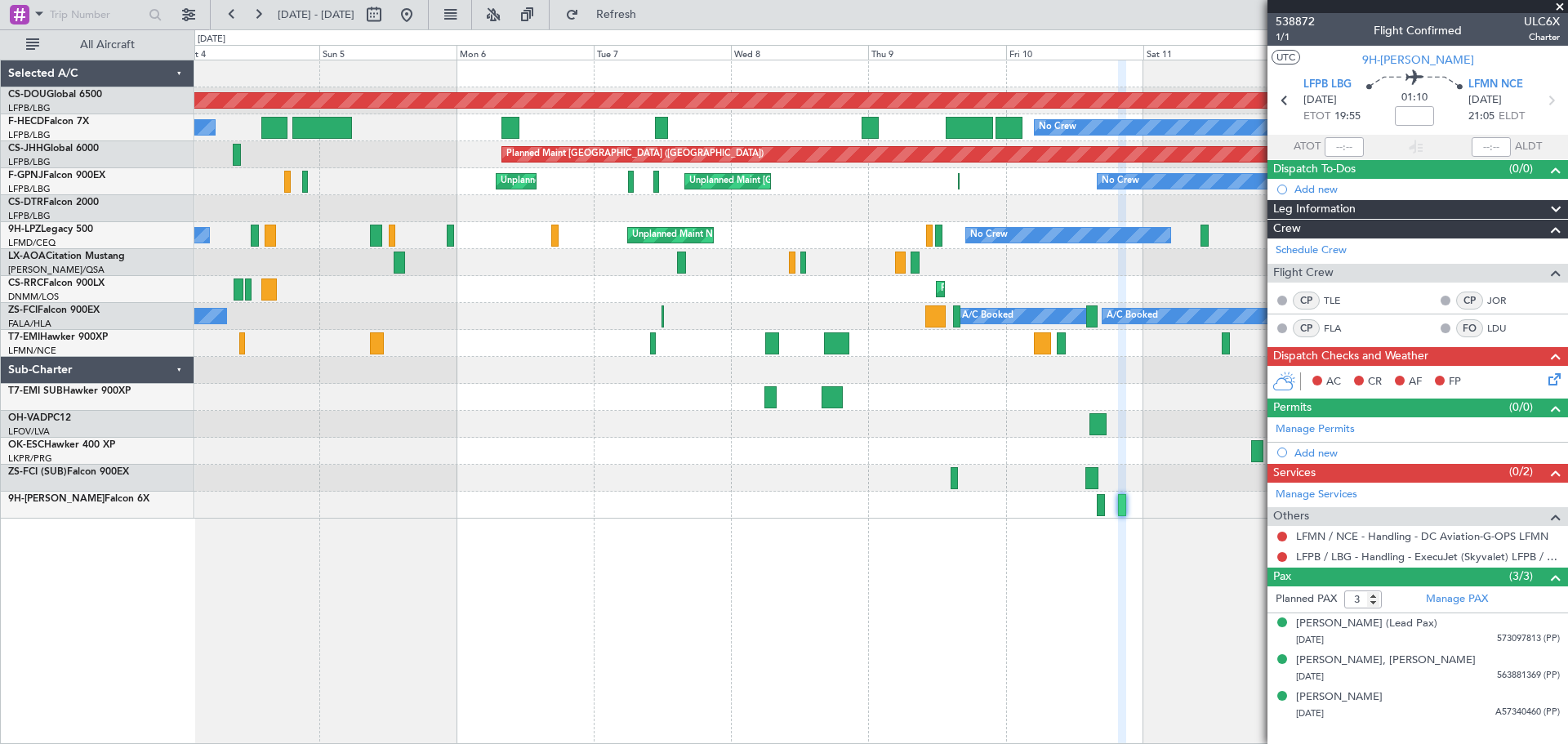
click at [1008, 479] on div "Planned Maint London ([GEOGRAPHIC_DATA]) Planned Maint [GEOGRAPHIC_DATA] ([GEOG…" at bounding box center [881, 290] width 1372 height 458
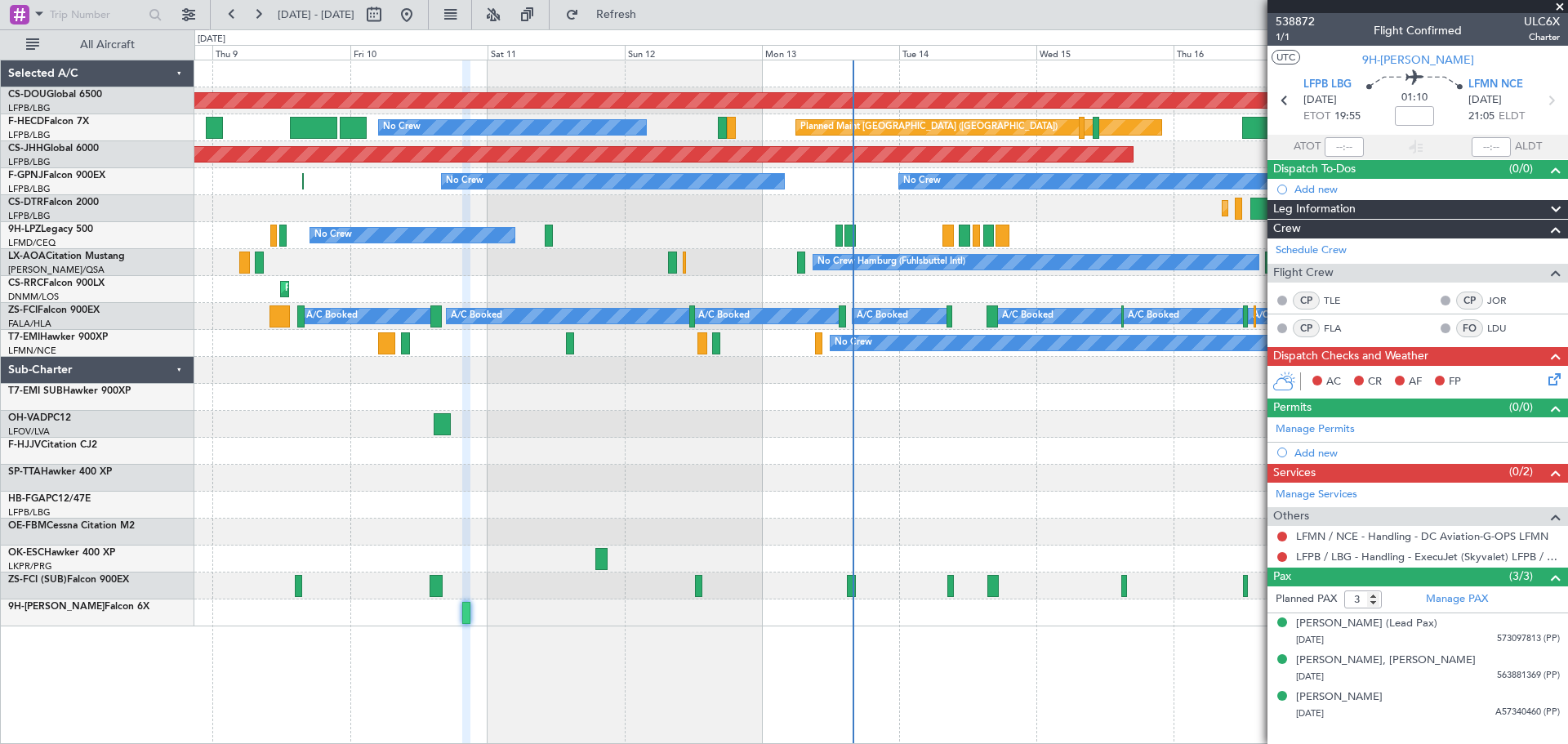
click at [285, 442] on div "Planned Maint London ([GEOGRAPHIC_DATA]) Planned Maint [GEOGRAPHIC_DATA] ([GEOG…" at bounding box center [881, 343] width 1372 height 566
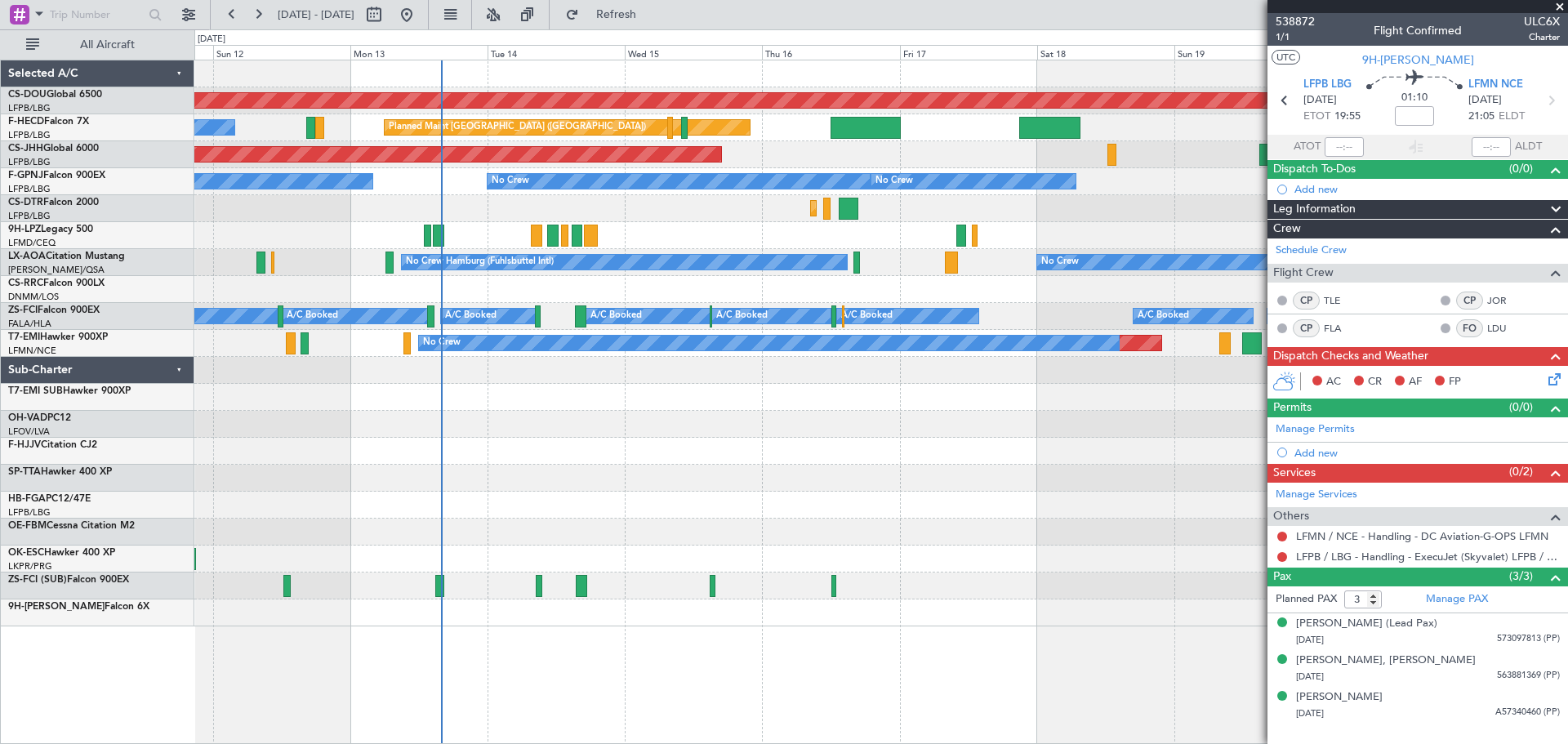
click at [543, 433] on div "Planned Maint London ([GEOGRAPHIC_DATA]) No Crew Planned Maint [GEOGRAPHIC_DATA…" at bounding box center [881, 343] width 1372 height 566
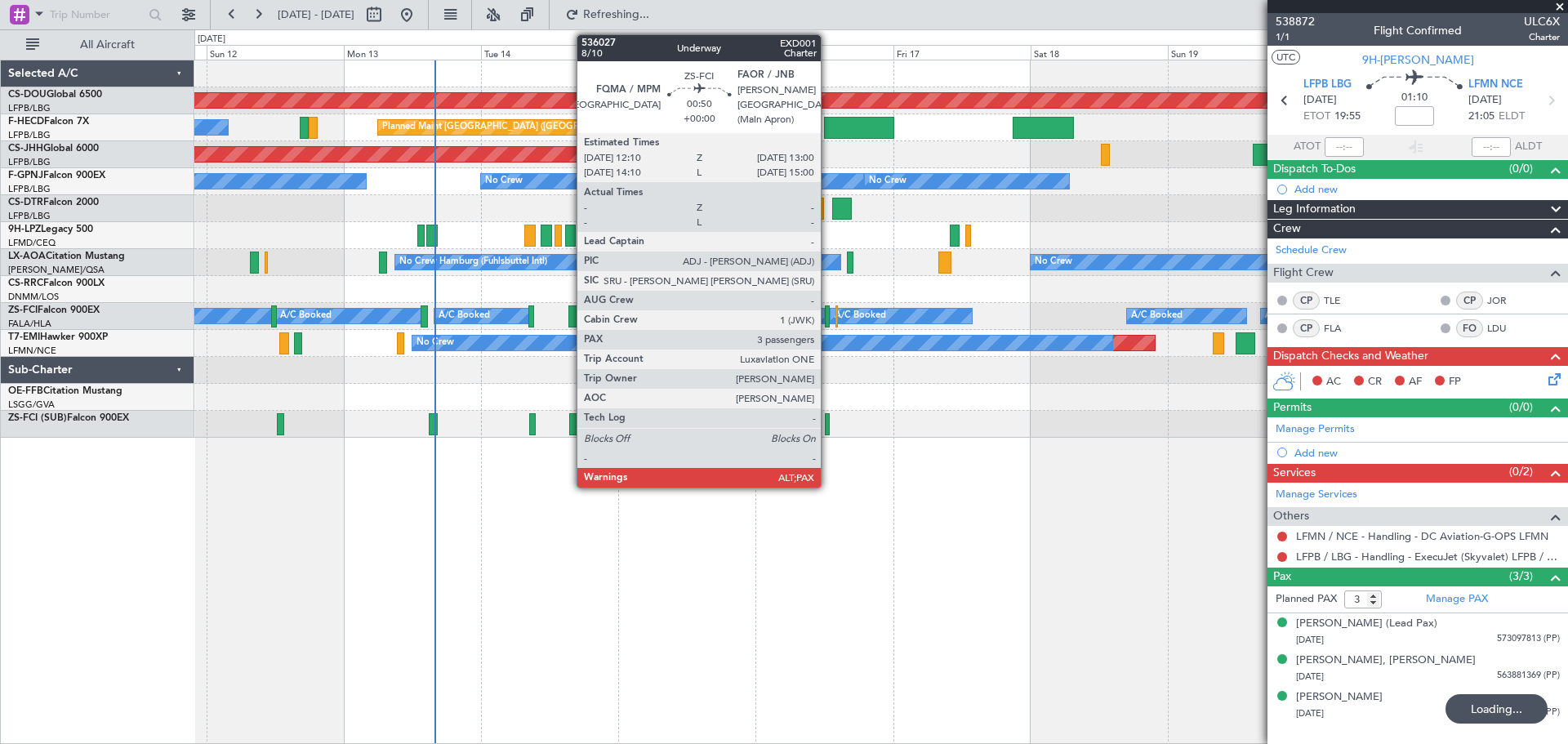
click at [828, 316] on div at bounding box center [826, 316] width 5 height 22
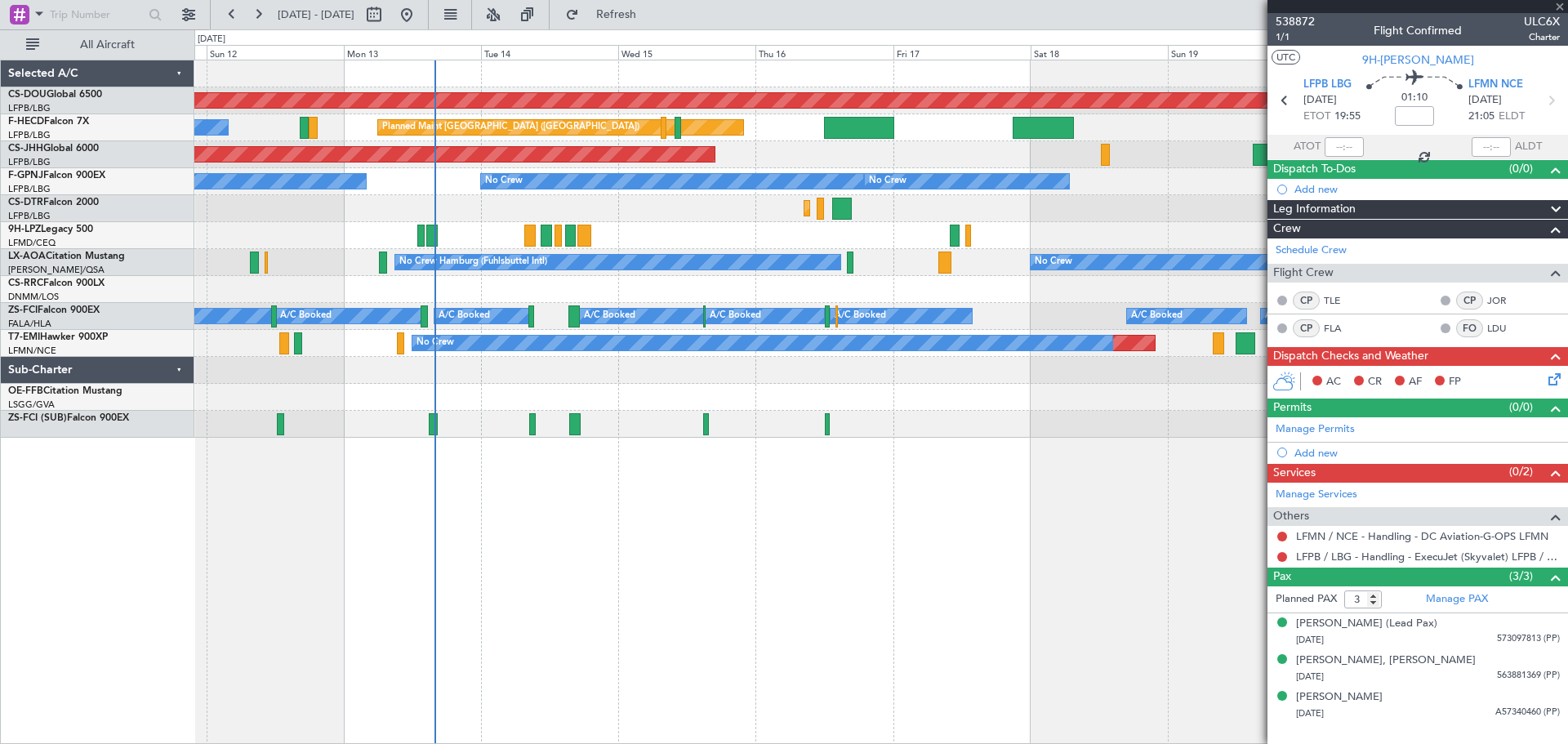
type input "5"
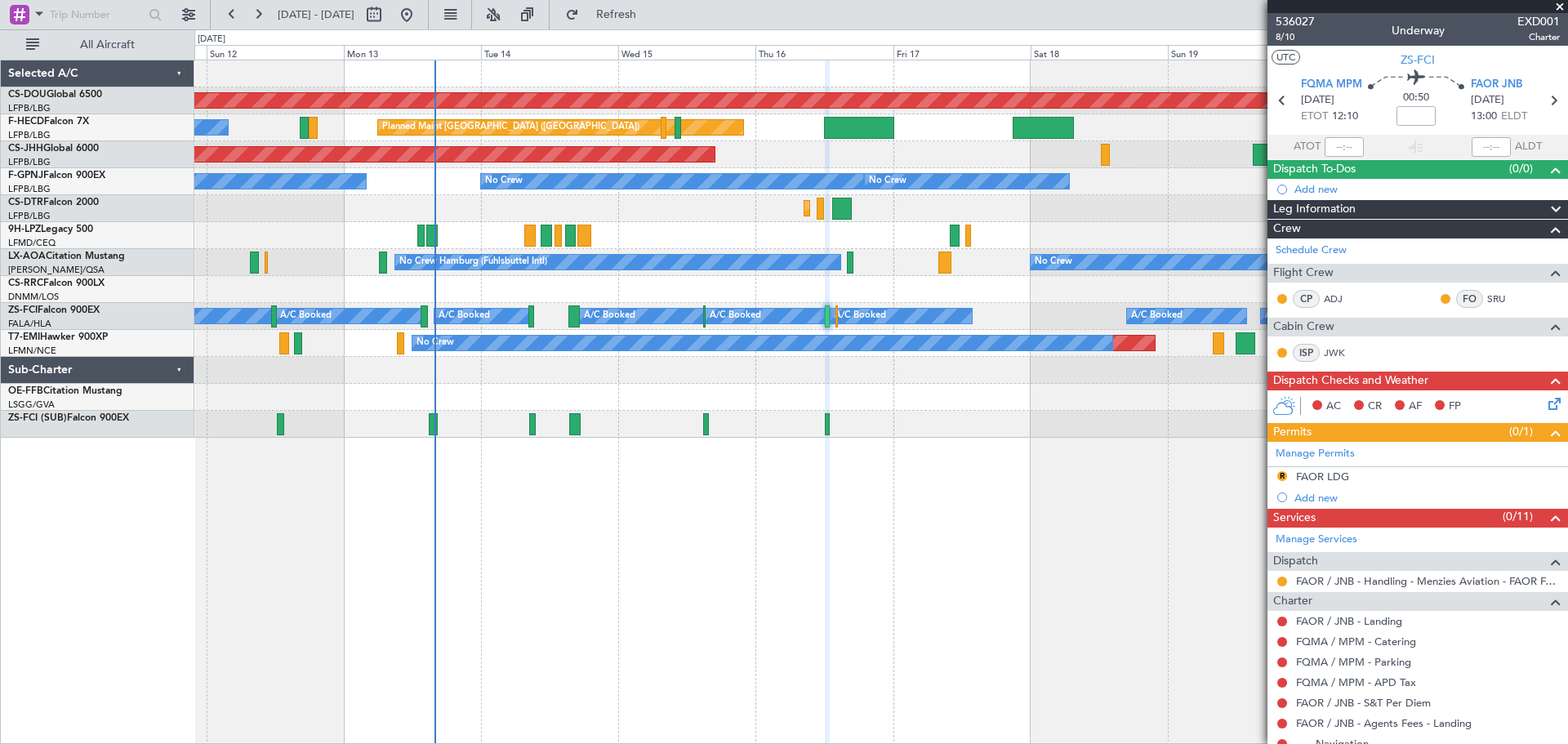
click at [1099, 523] on div "Planned Maint London ([GEOGRAPHIC_DATA]) Planned Maint [GEOGRAPHIC_DATA] ([GEOG…" at bounding box center [881, 402] width 1373 height 685
